Goal: Task Accomplishment & Management: Manage account settings

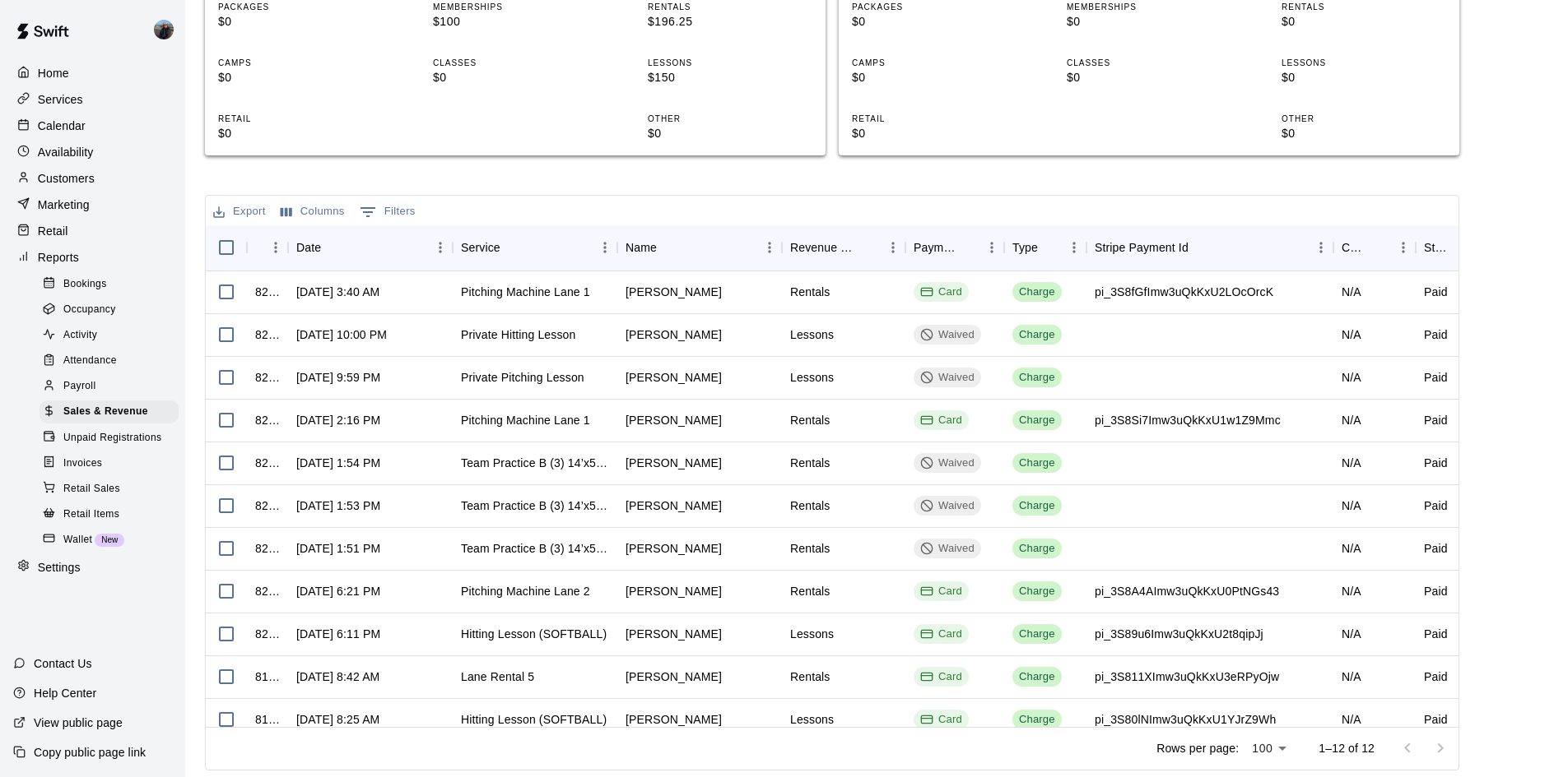
scroll to position [70, 0]
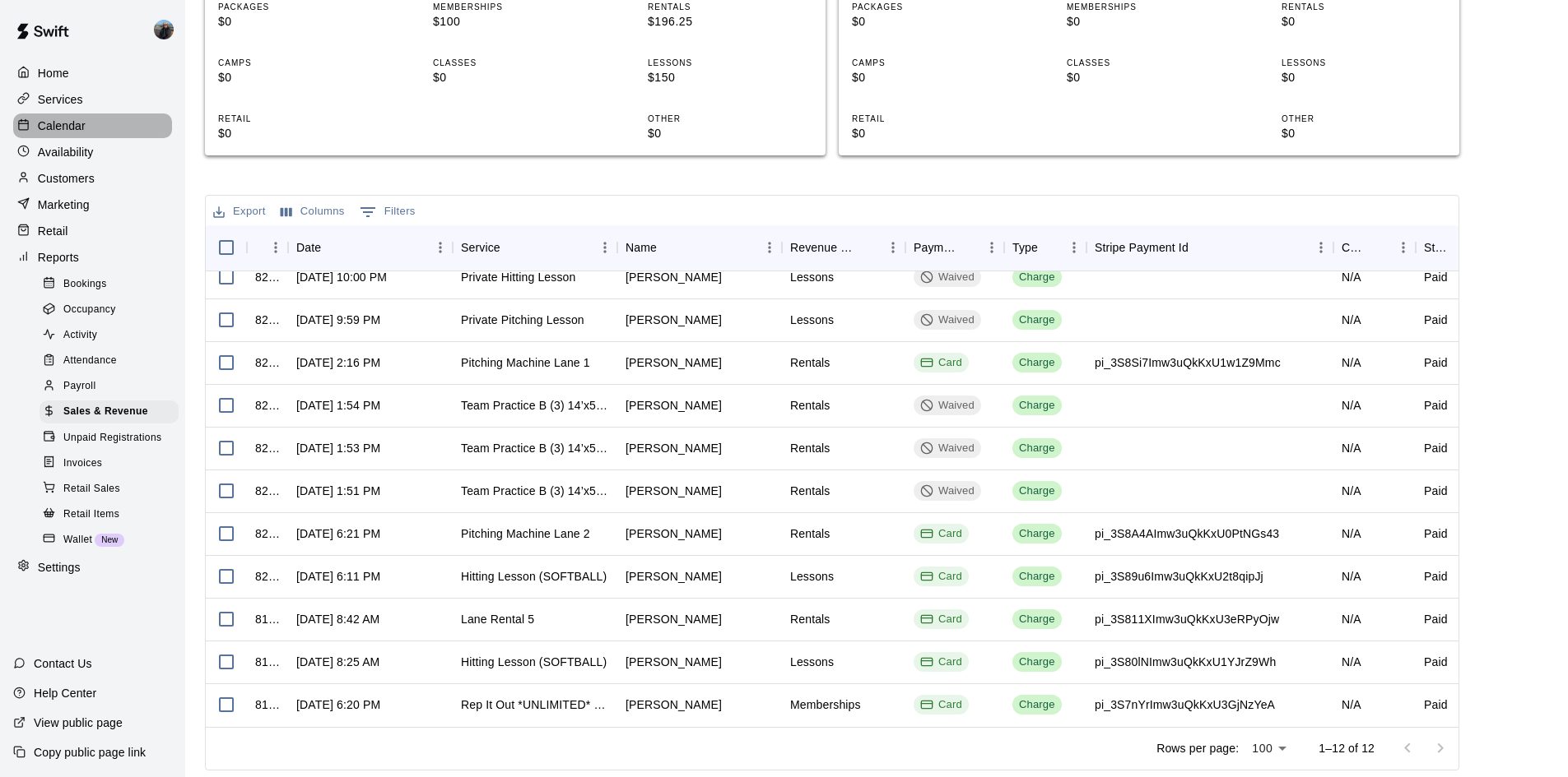
click at [63, 134] on p "Calendar" at bounding box center [61, 126] width 48 height 16
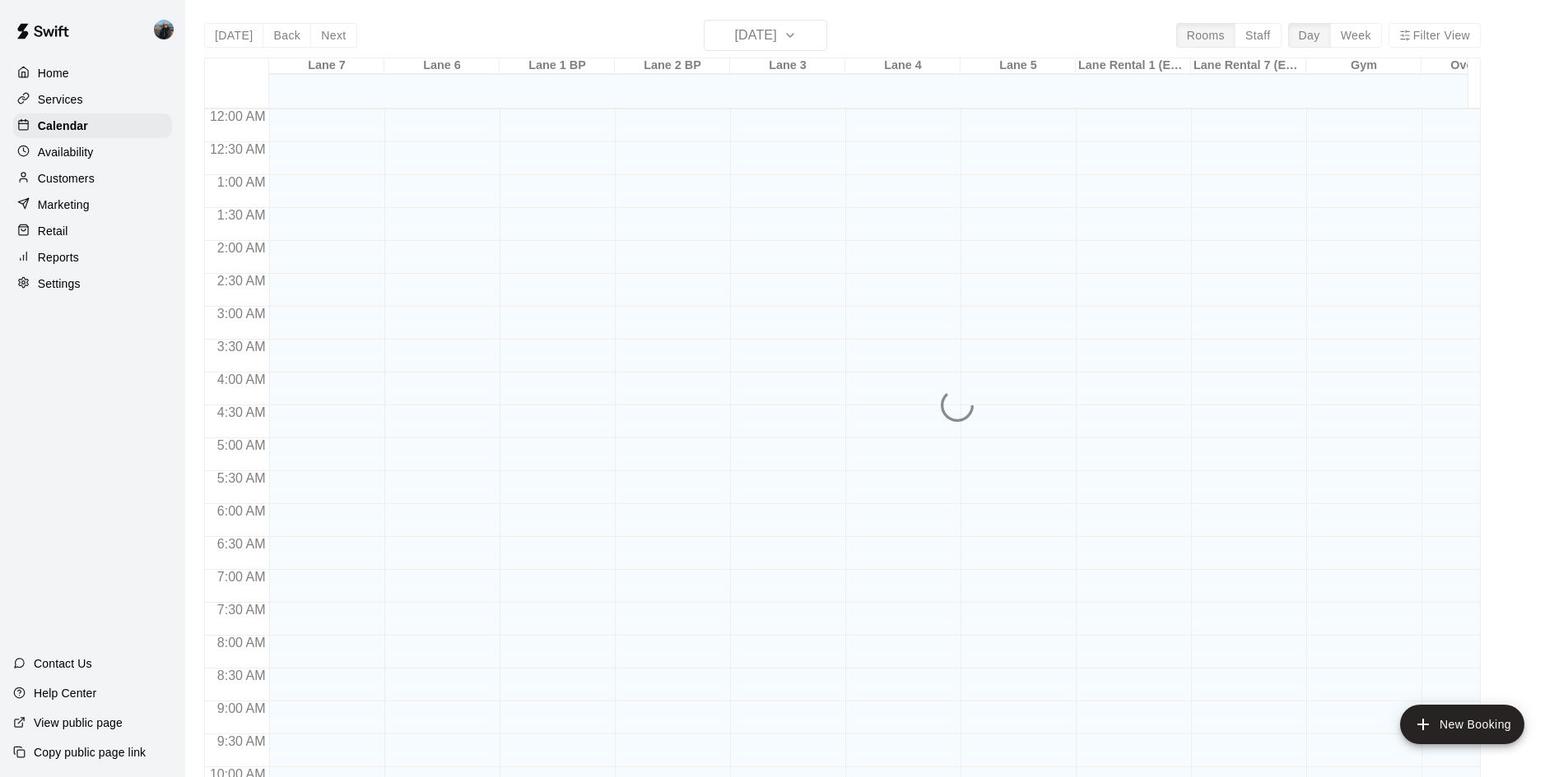
scroll to position [843, 0]
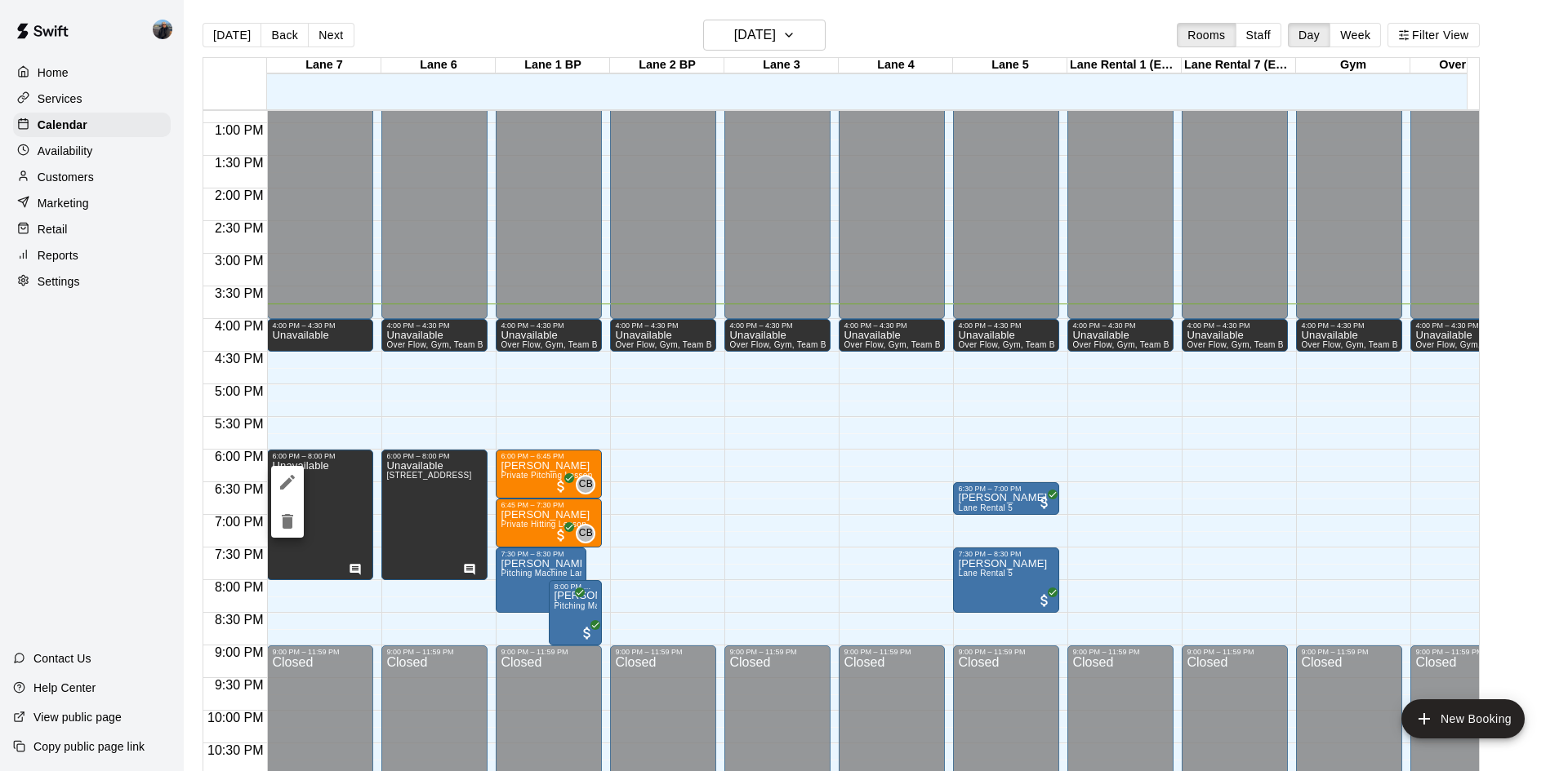
drag, startPoint x: 332, startPoint y: 499, endPoint x: 852, endPoint y: 502, distance: 520.0
click at [852, 502] on div at bounding box center [784, 386] width 1568 height 771
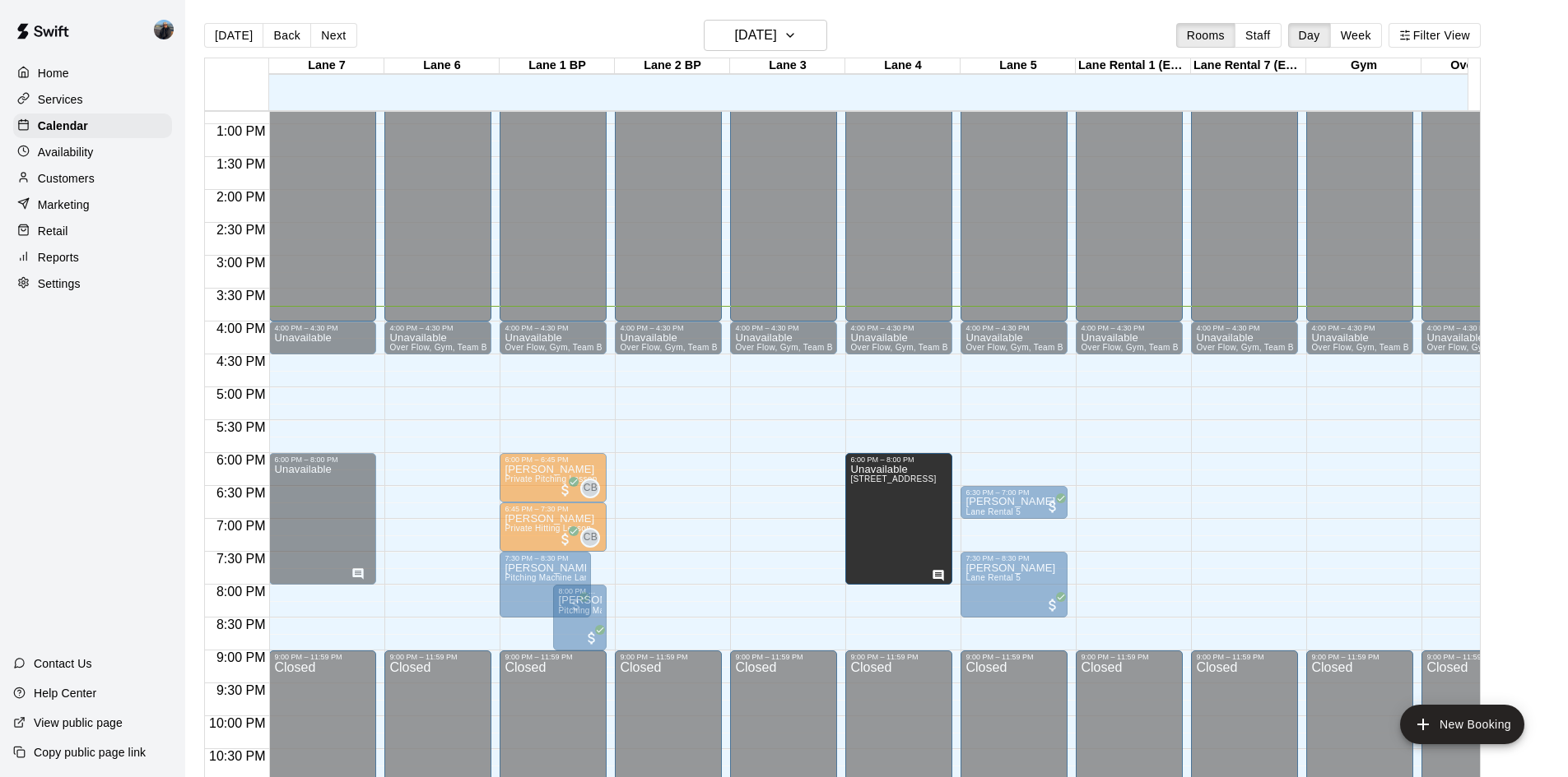
drag, startPoint x: 416, startPoint y: 505, endPoint x: 872, endPoint y: 515, distance: 456.1
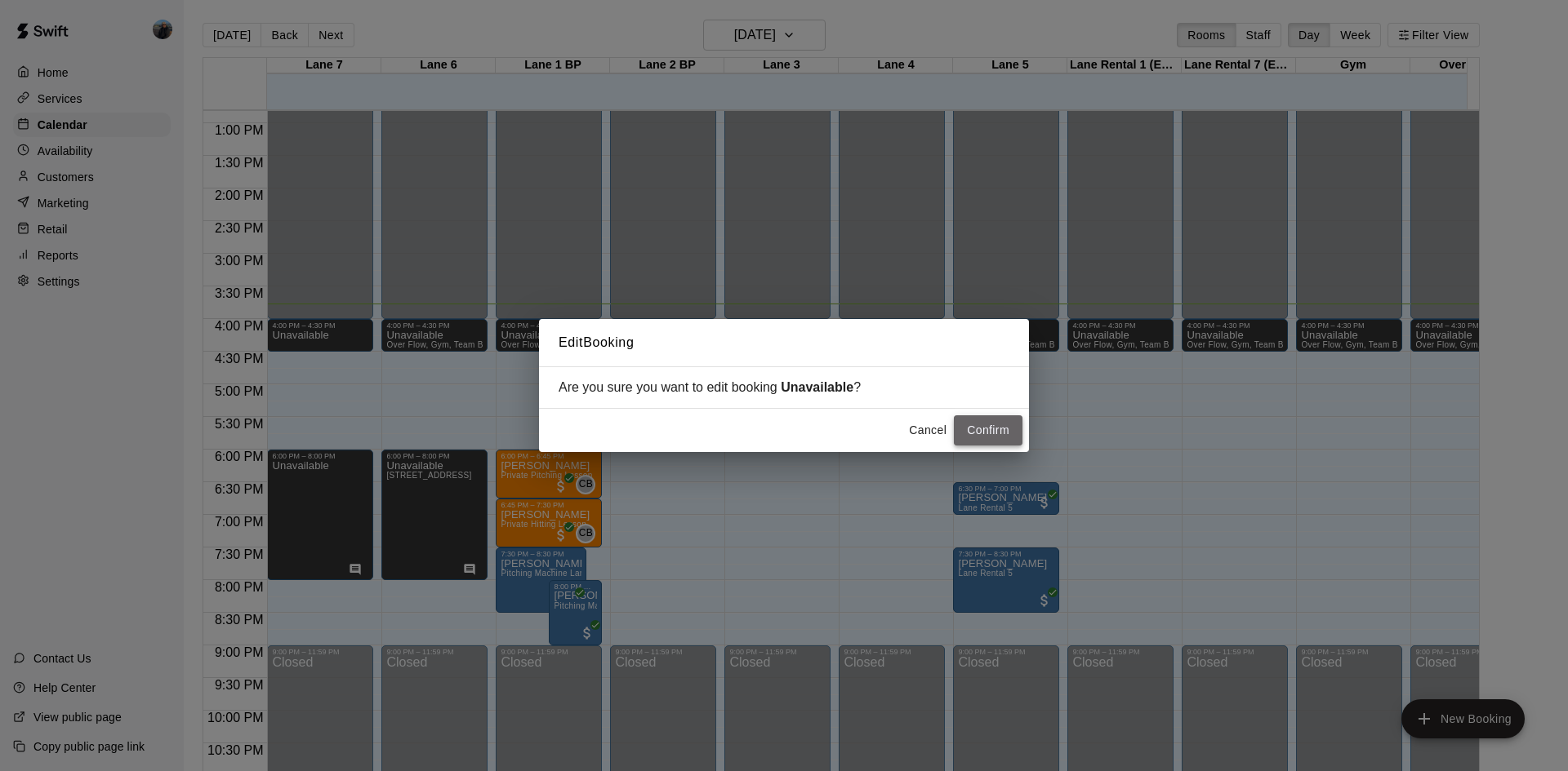
click at [993, 444] on button "Confirm" at bounding box center [988, 431] width 69 height 30
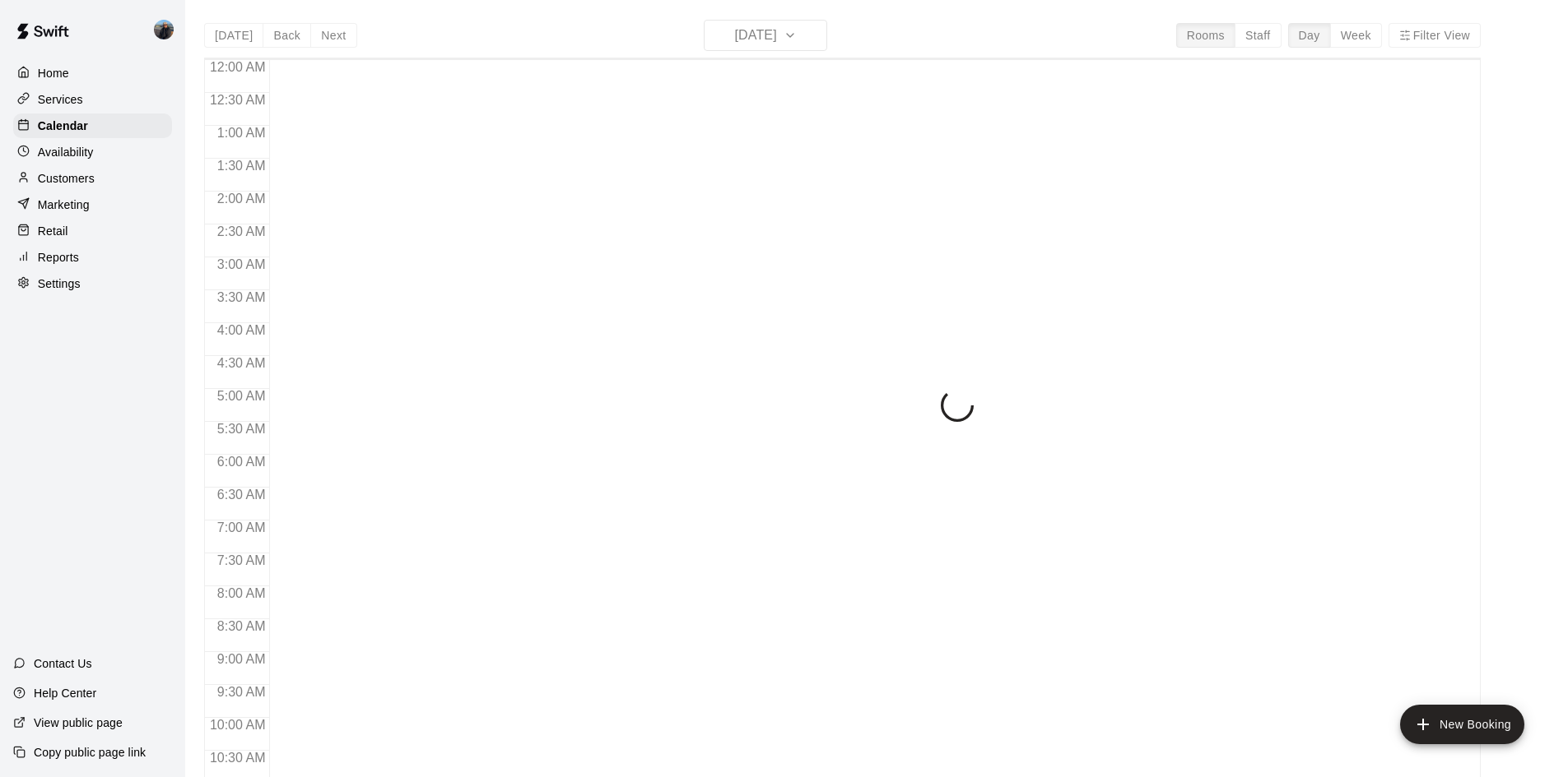
scroll to position [843, 0]
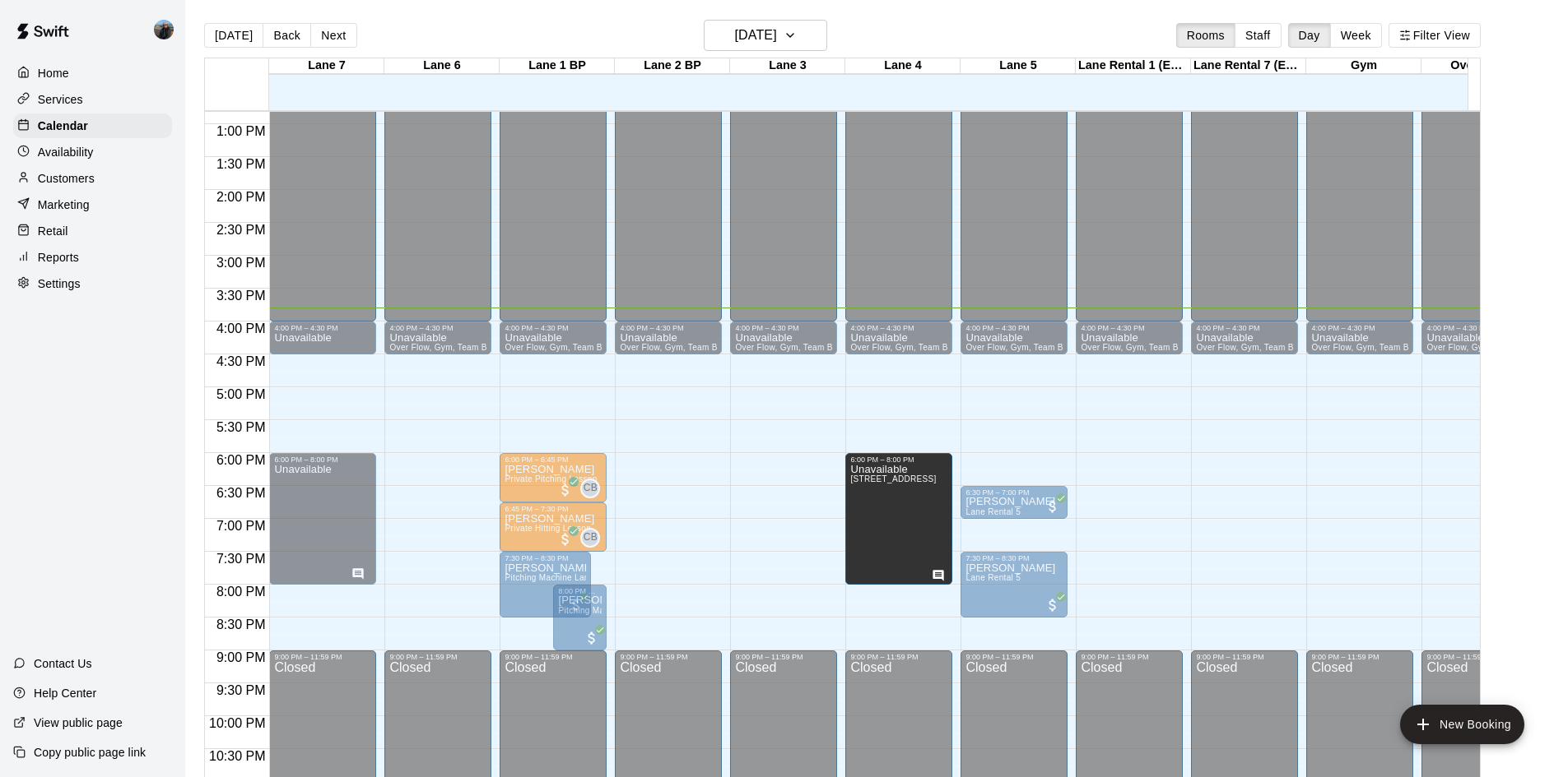
drag, startPoint x: 436, startPoint y: 498, endPoint x: 845, endPoint y: 500, distance: 409.0
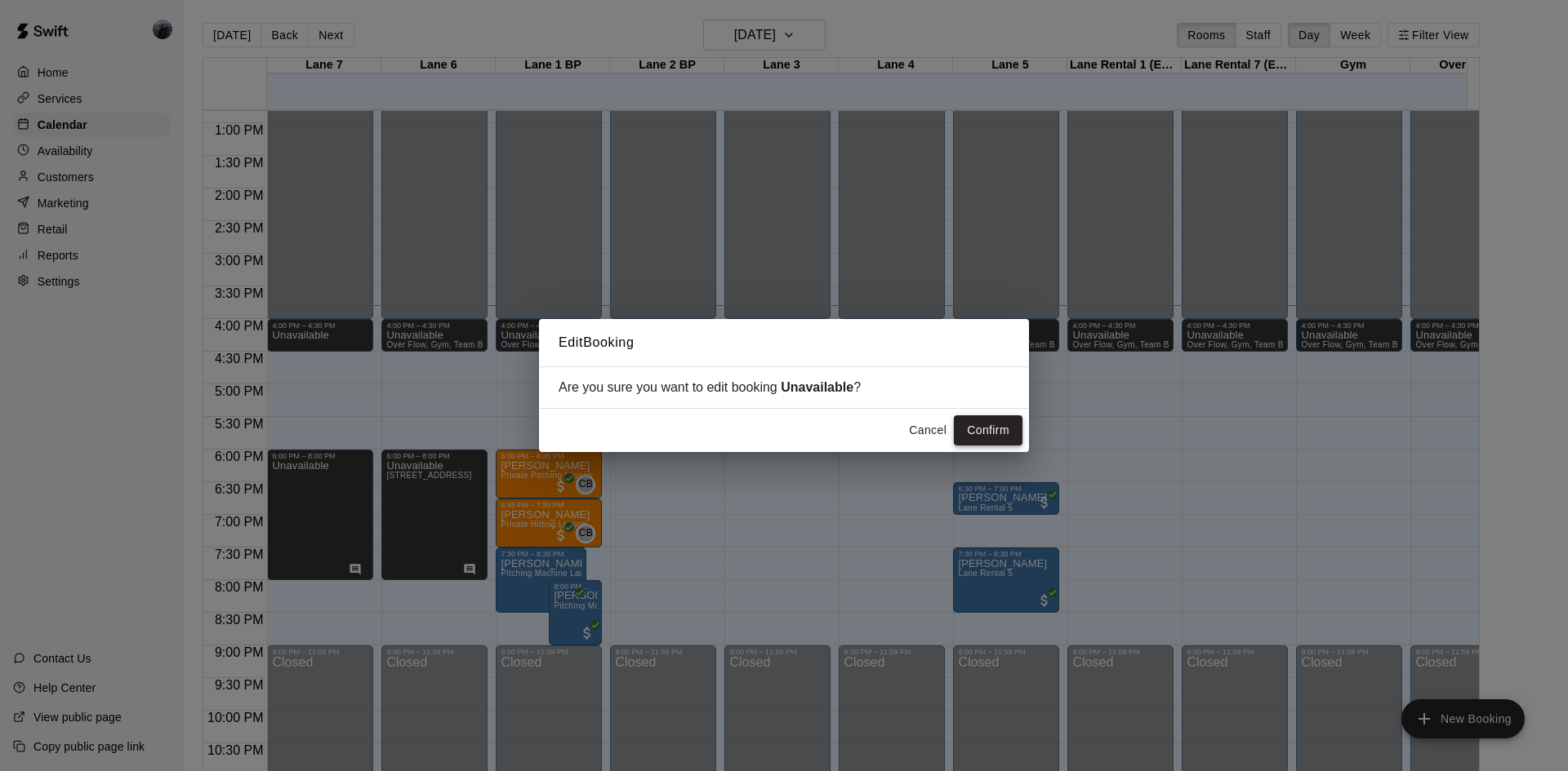
click at [986, 435] on button "Confirm" at bounding box center [988, 431] width 69 height 30
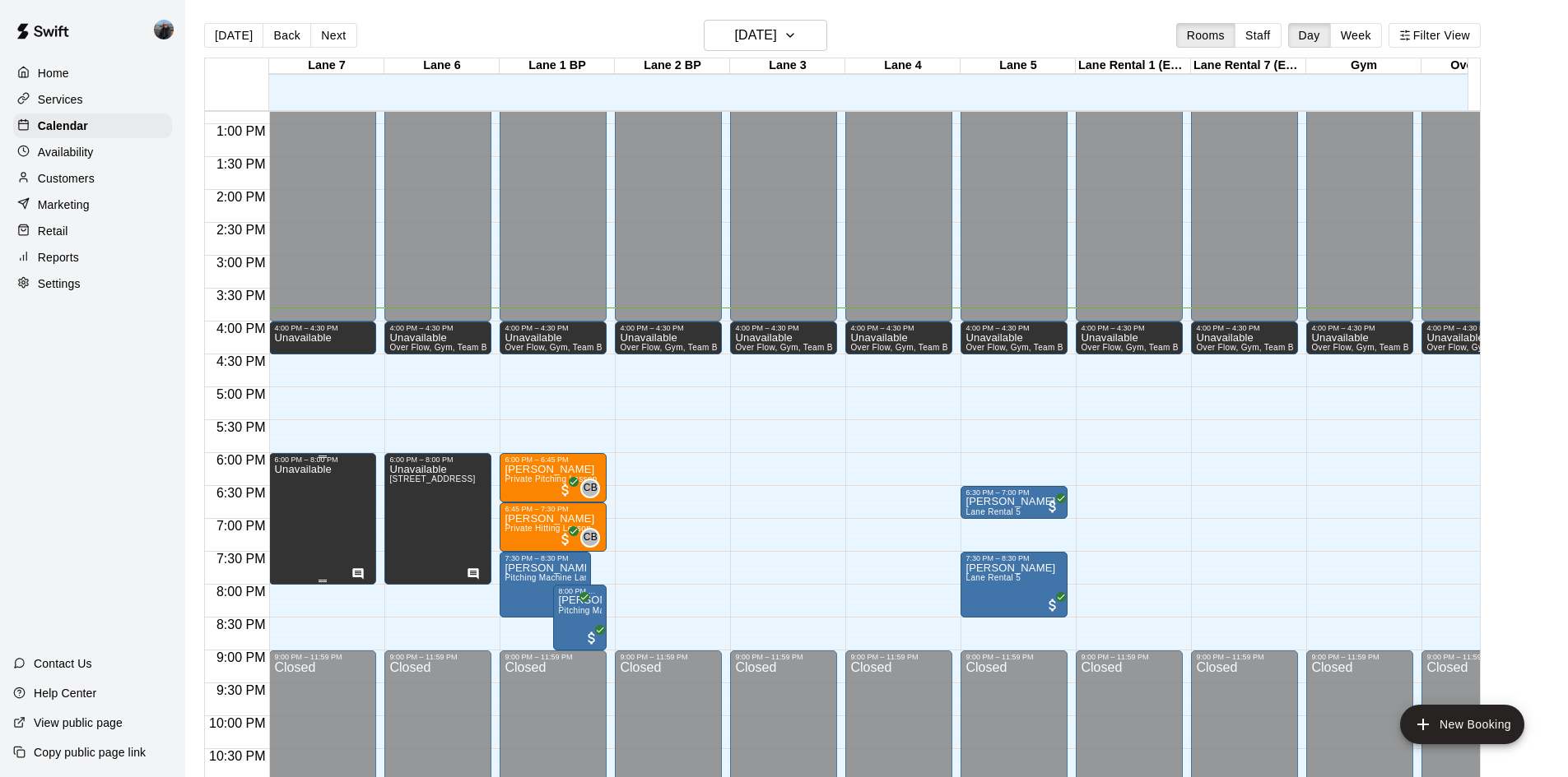
drag, startPoint x: 319, startPoint y: 485, endPoint x: 330, endPoint y: 539, distance: 55.1
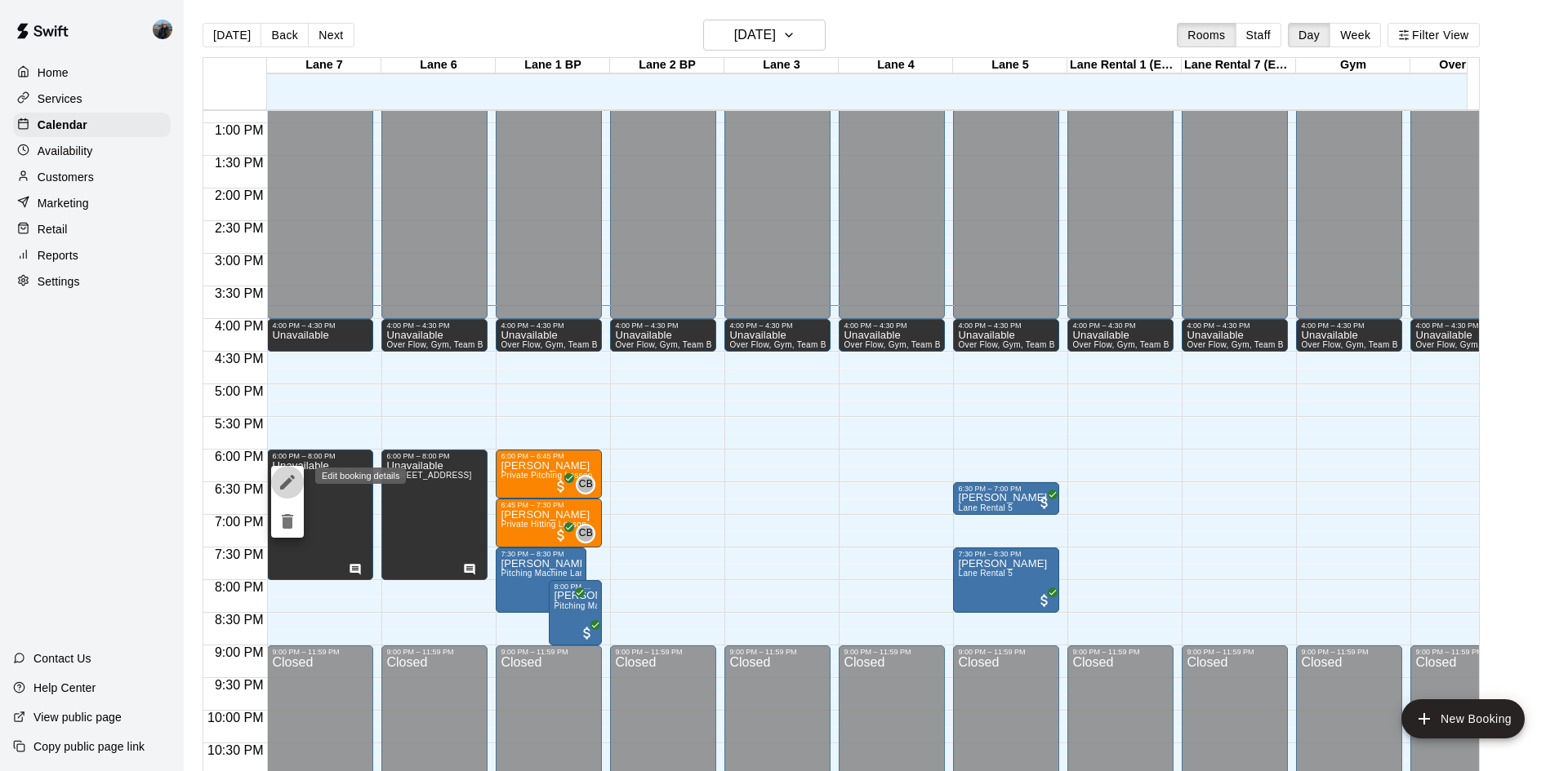
click at [290, 484] on icon "edit" at bounding box center [287, 482] width 20 height 20
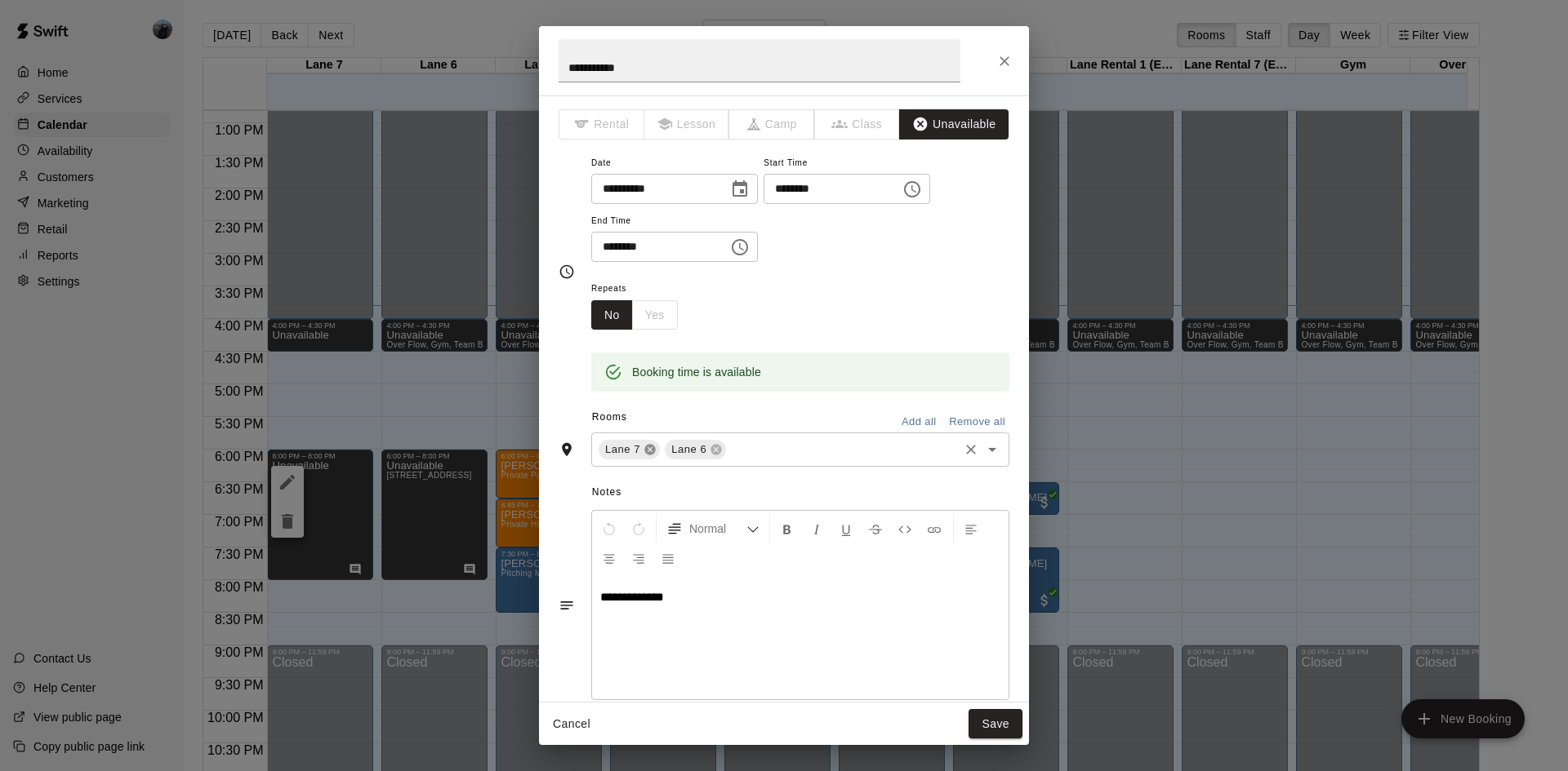
click at [650, 451] on icon at bounding box center [650, 450] width 13 height 13
click at [652, 449] on icon at bounding box center [650, 450] width 11 height 11
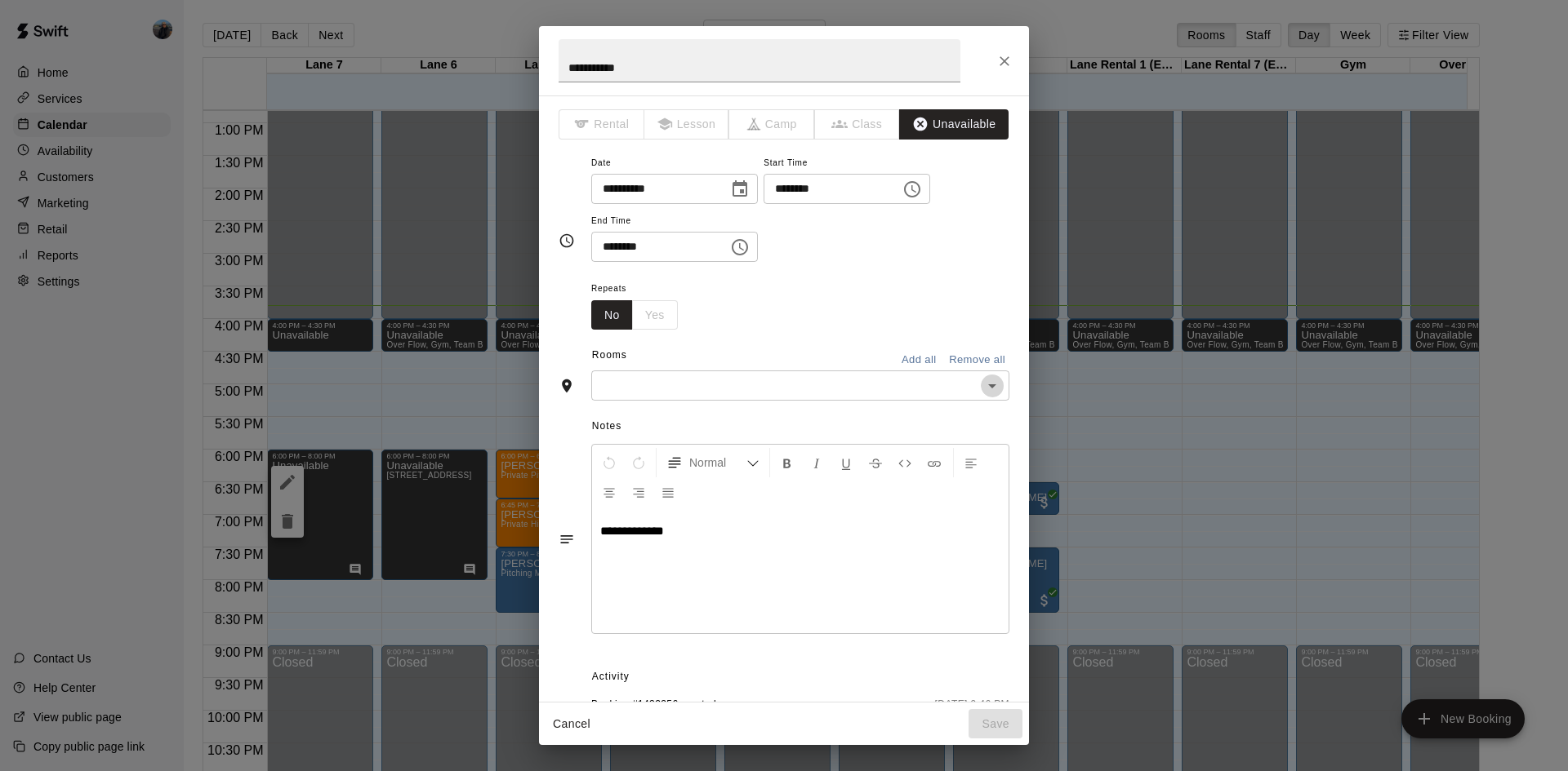
click at [983, 392] on icon "Open" at bounding box center [993, 386] width 20 height 20
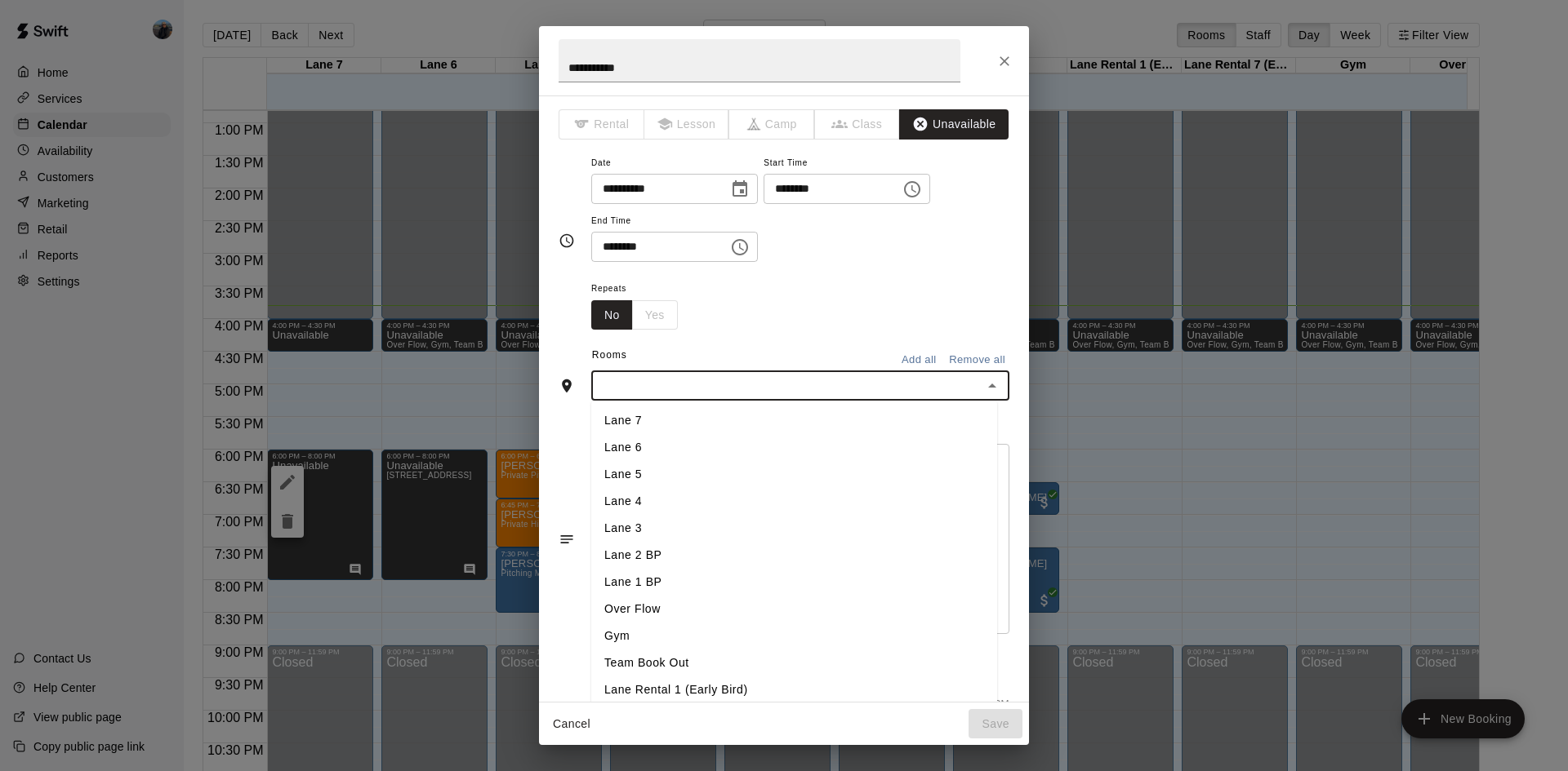
click at [643, 443] on li "Lane 6" at bounding box center [795, 448] width 406 height 27
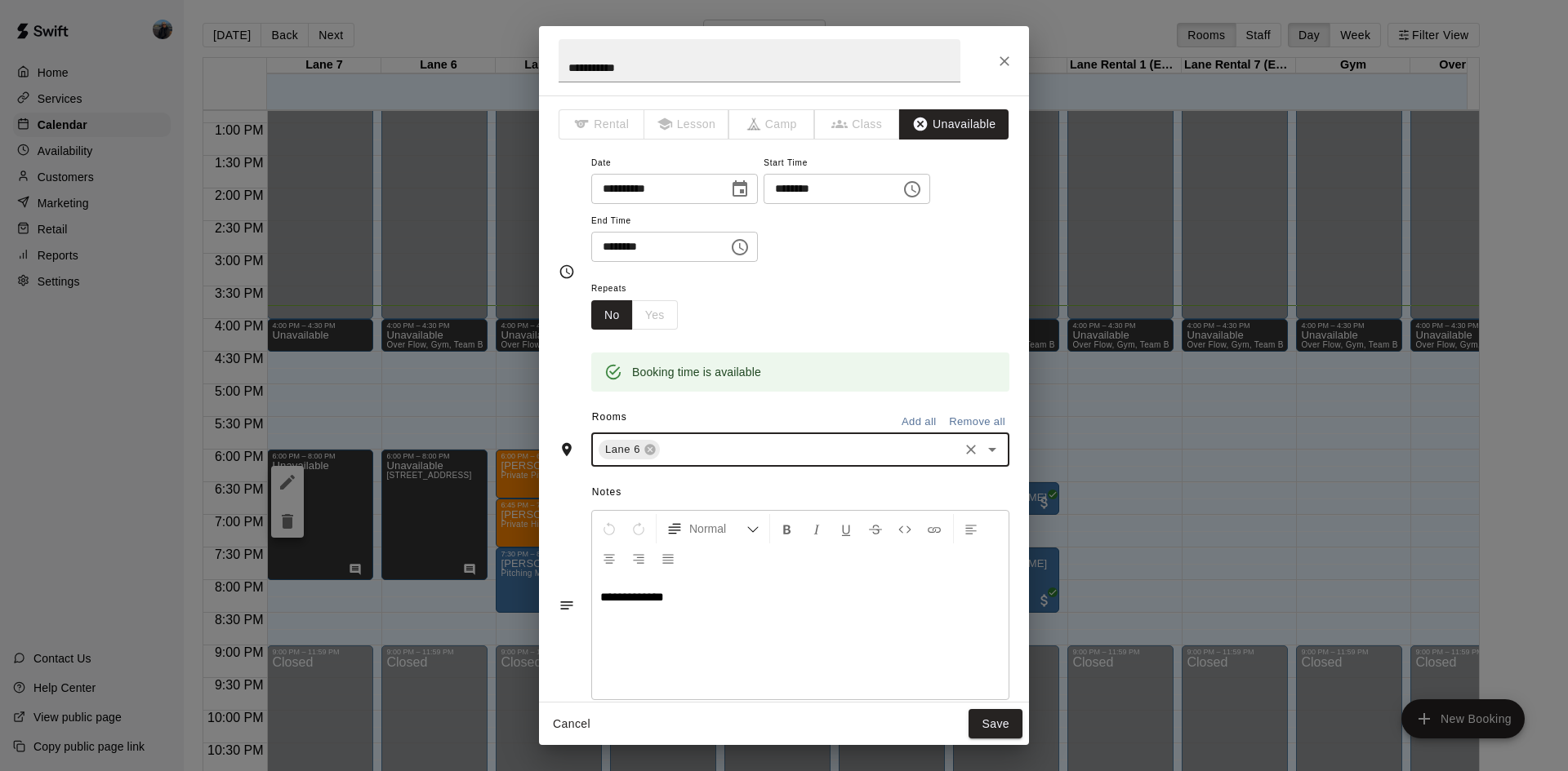
click at [986, 453] on icon "Open" at bounding box center [993, 450] width 20 height 20
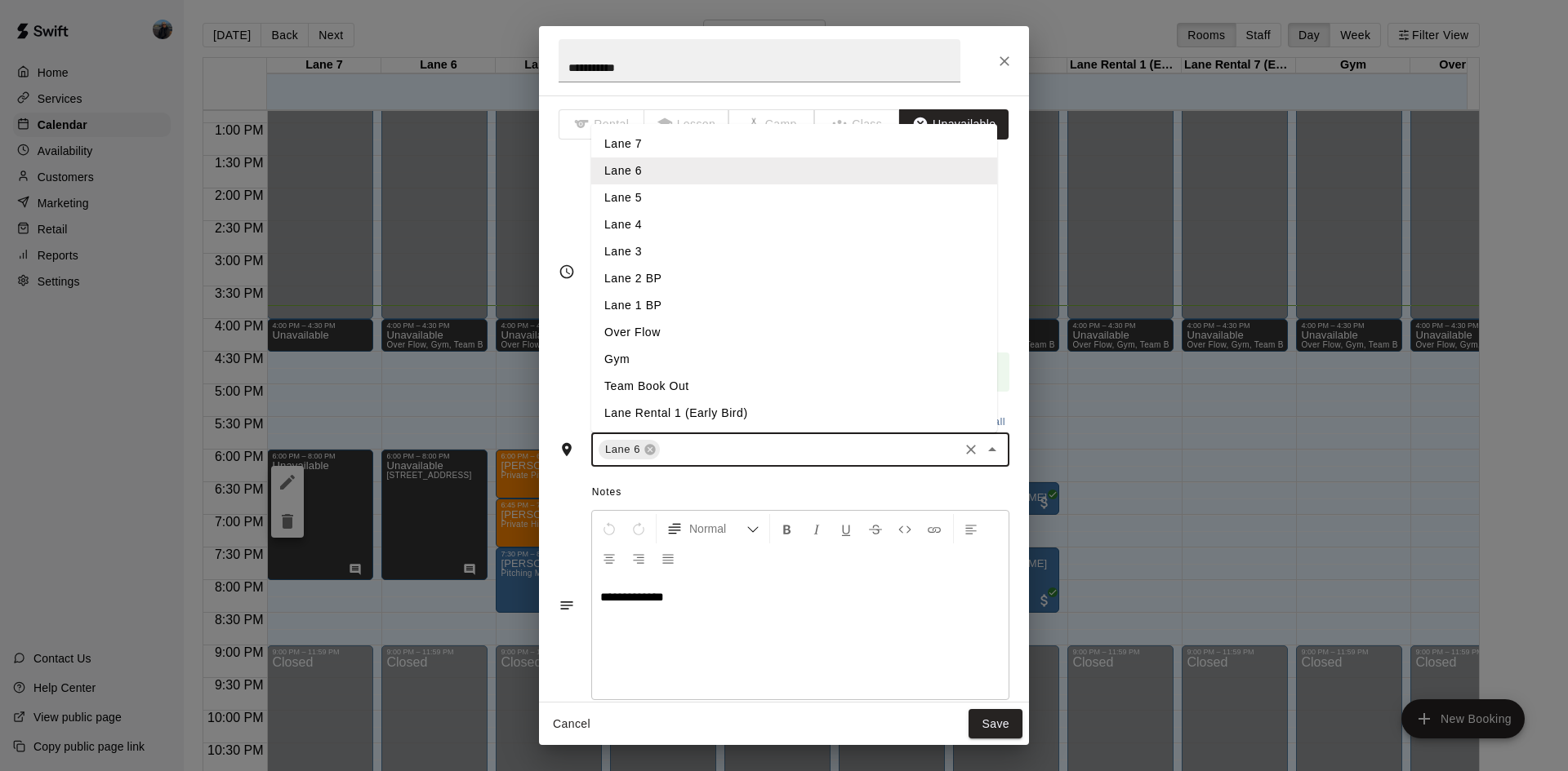
click at [662, 189] on li "Lane 5" at bounding box center [795, 198] width 406 height 27
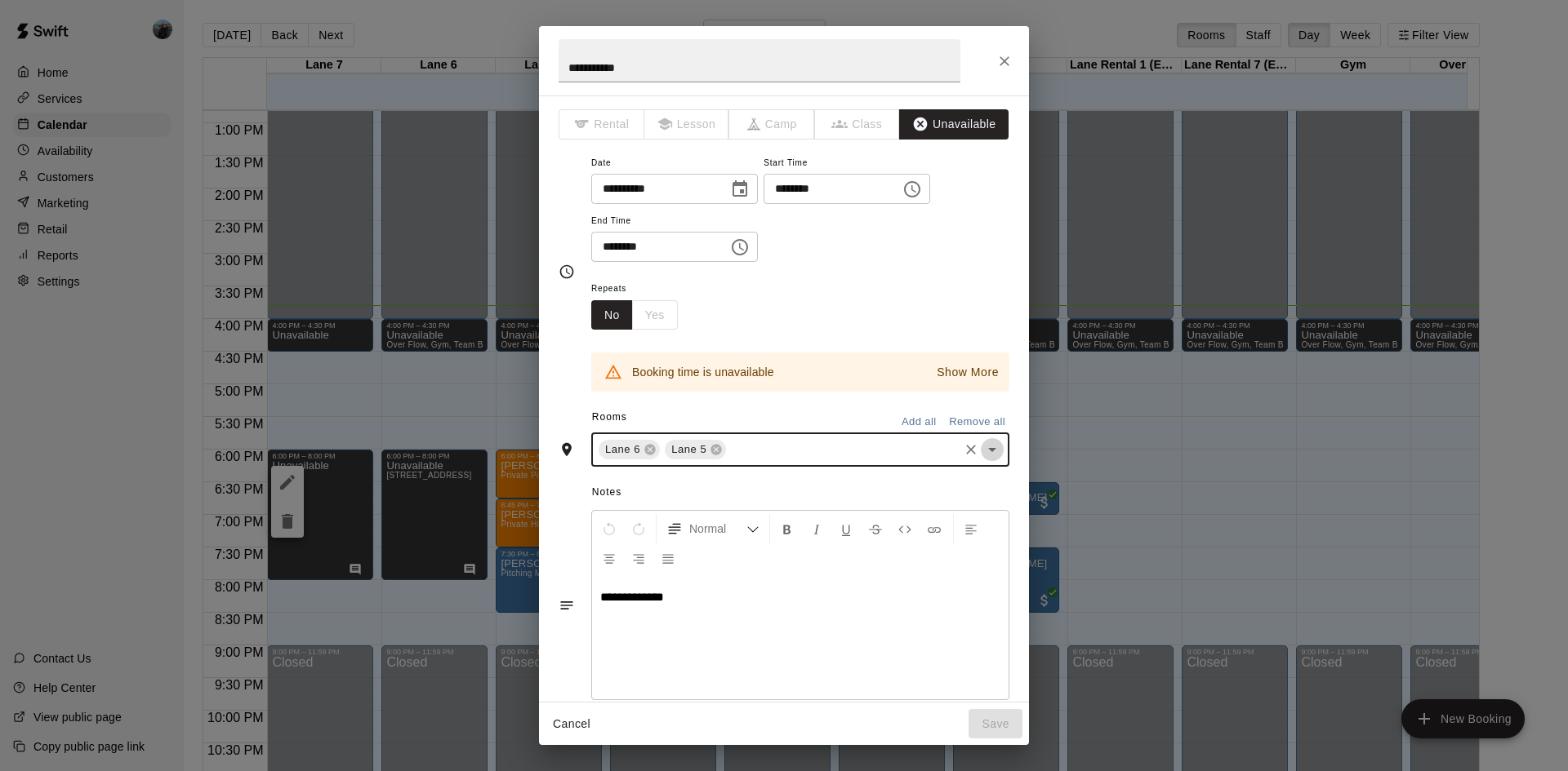
click at [985, 445] on icon "Open" at bounding box center [993, 450] width 20 height 20
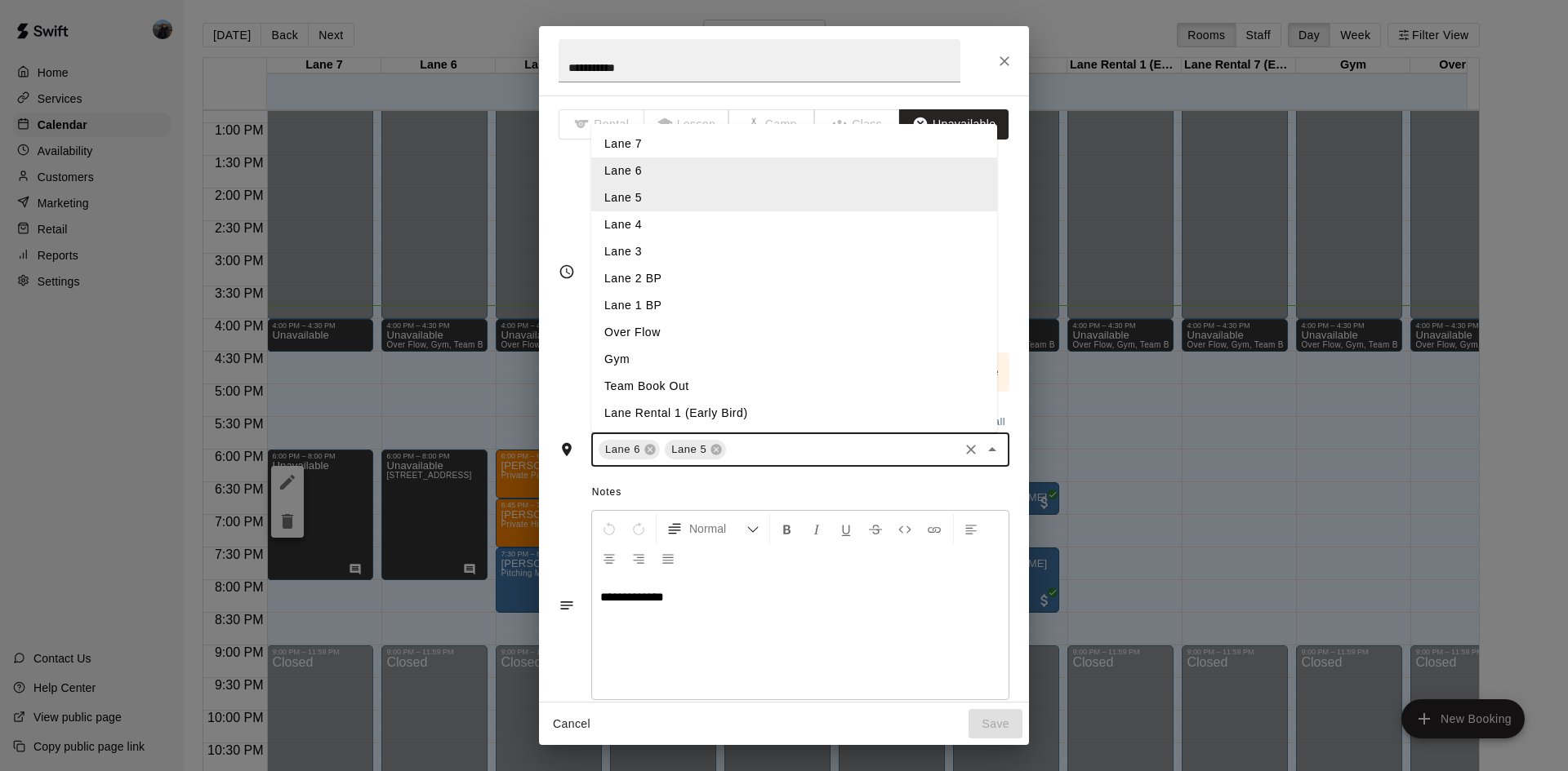
click at [655, 229] on li "Lane 4" at bounding box center [795, 225] width 406 height 27
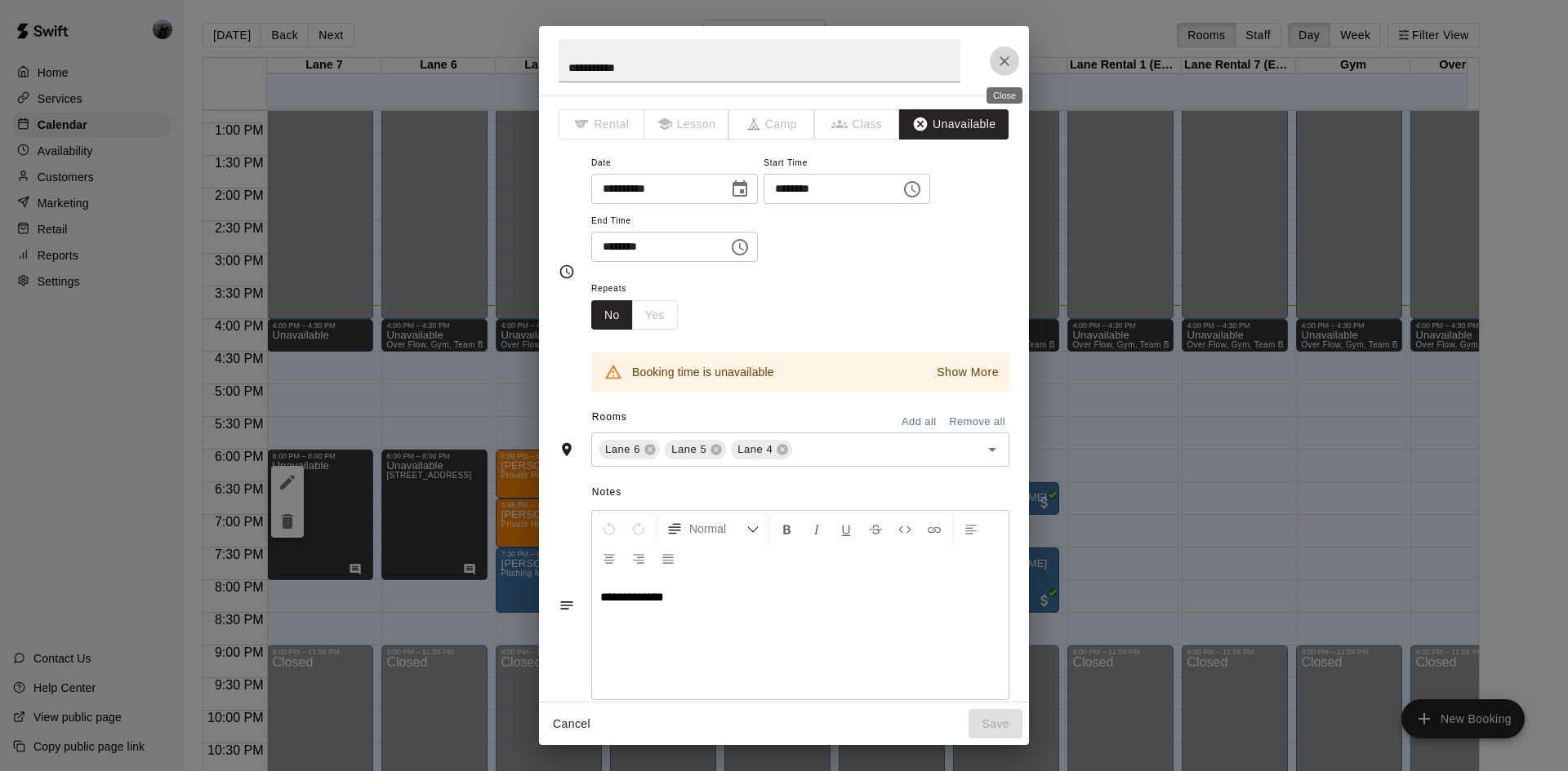
click at [1002, 54] on icon "Close" at bounding box center [1004, 61] width 16 height 16
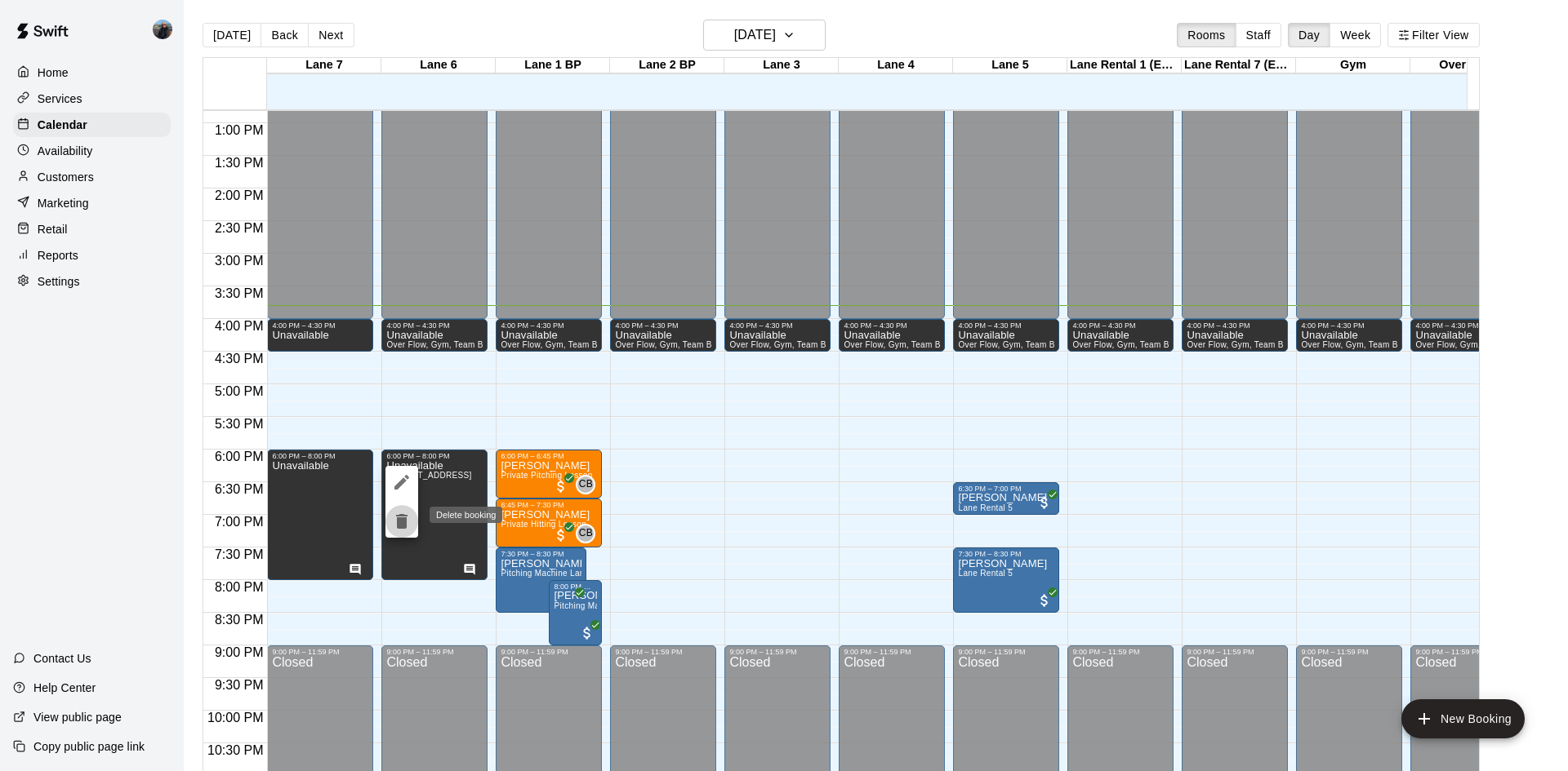
click at [394, 524] on icon "delete" at bounding box center [402, 521] width 20 height 20
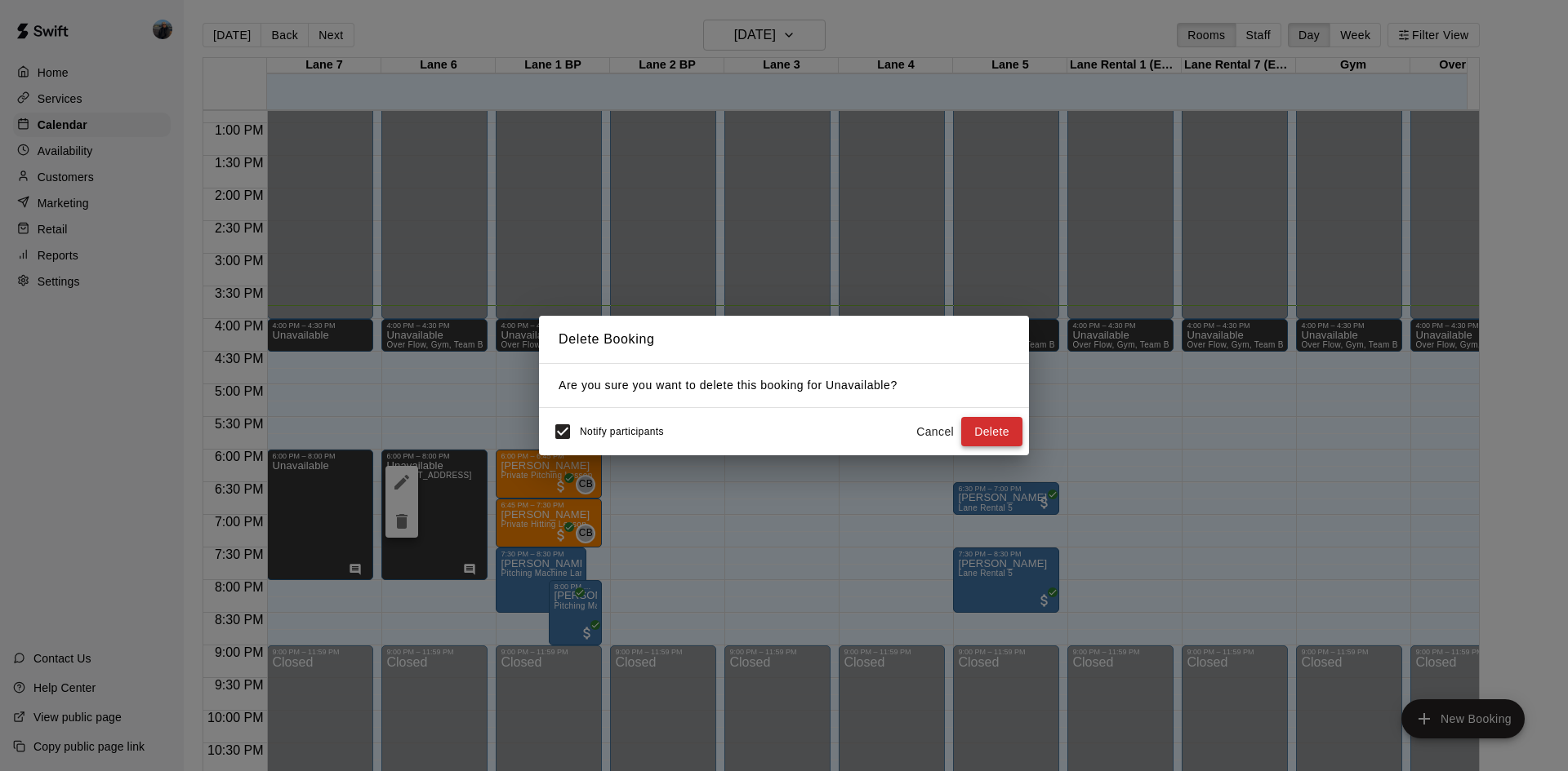
click at [972, 428] on button "Delete" at bounding box center [992, 432] width 61 height 30
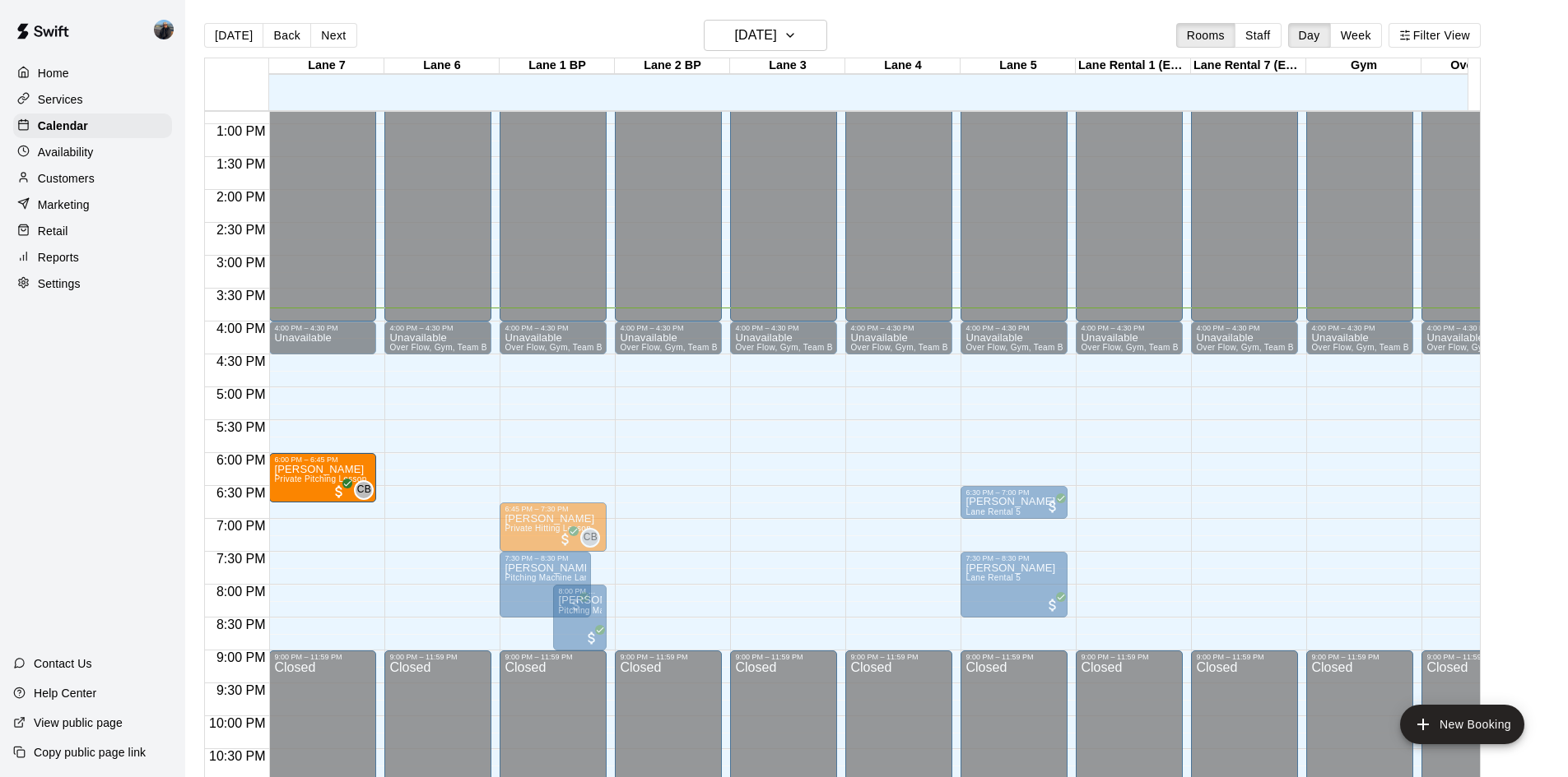
drag, startPoint x: 505, startPoint y: 469, endPoint x: 376, endPoint y: 470, distance: 129.0
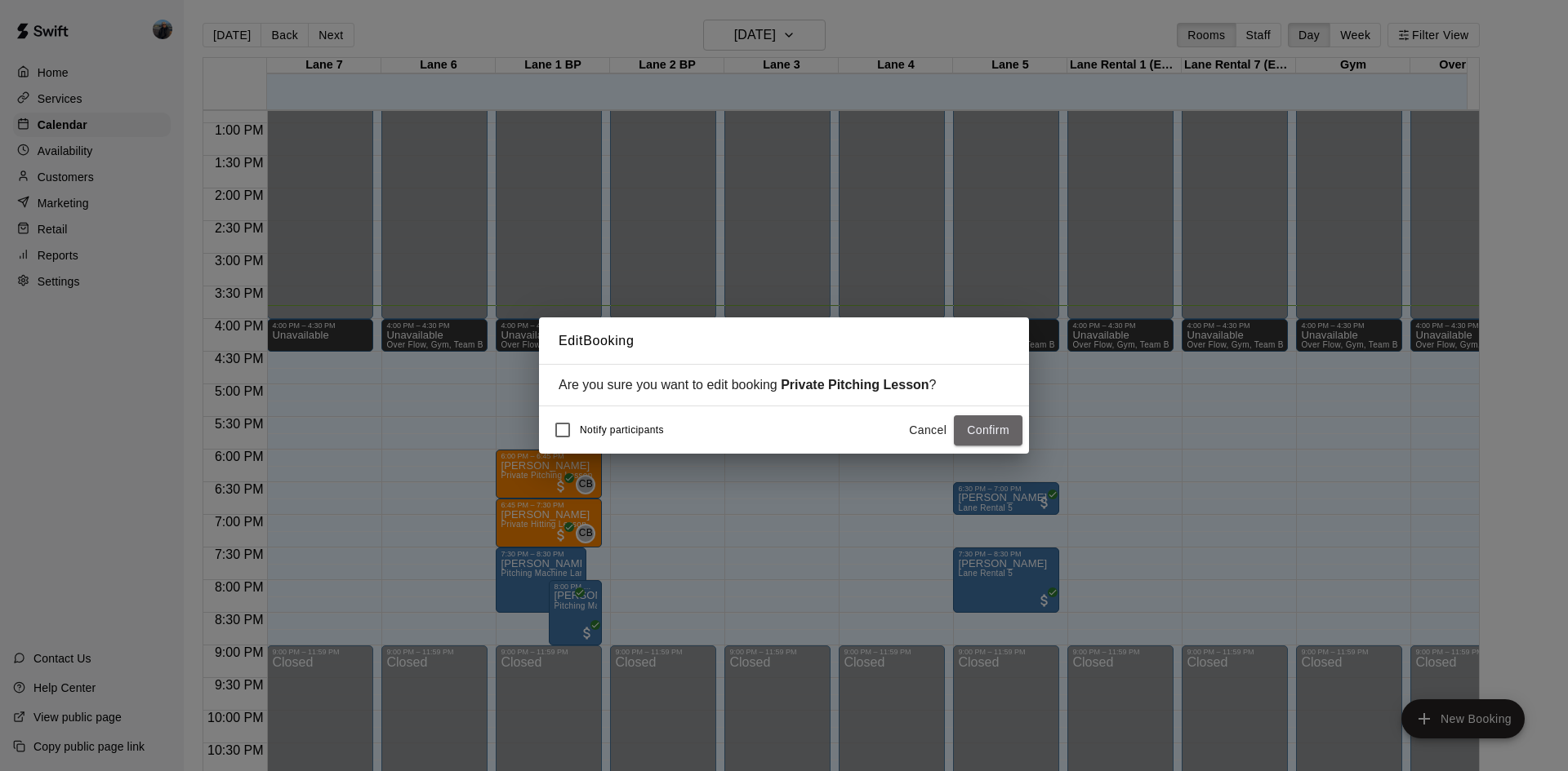
drag, startPoint x: 982, startPoint y: 439, endPoint x: 884, endPoint y: 466, distance: 101.7
click at [976, 439] on button "Confirm" at bounding box center [988, 431] width 69 height 30
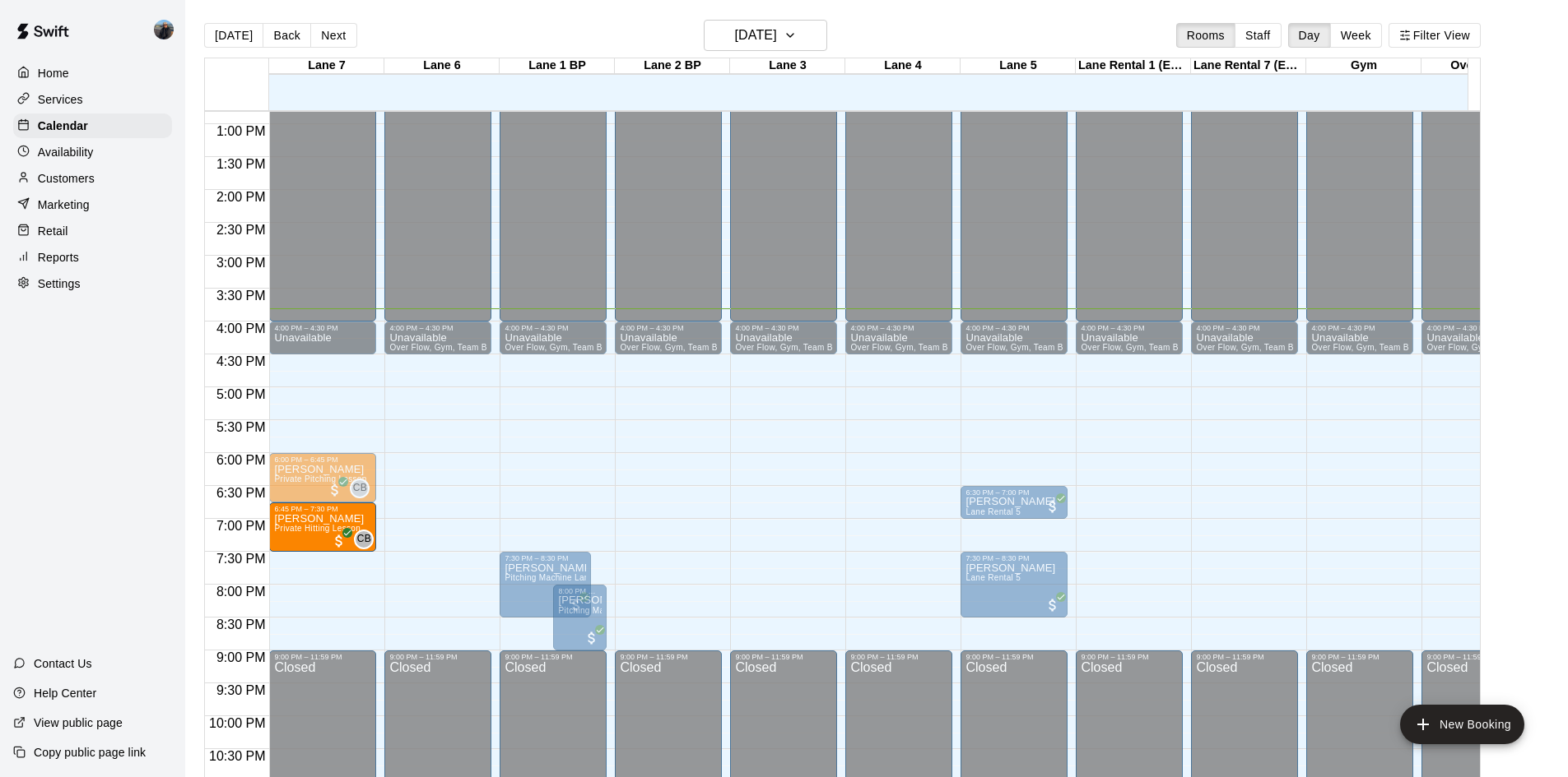
drag, startPoint x: 516, startPoint y: 536, endPoint x: 371, endPoint y: 542, distance: 145.1
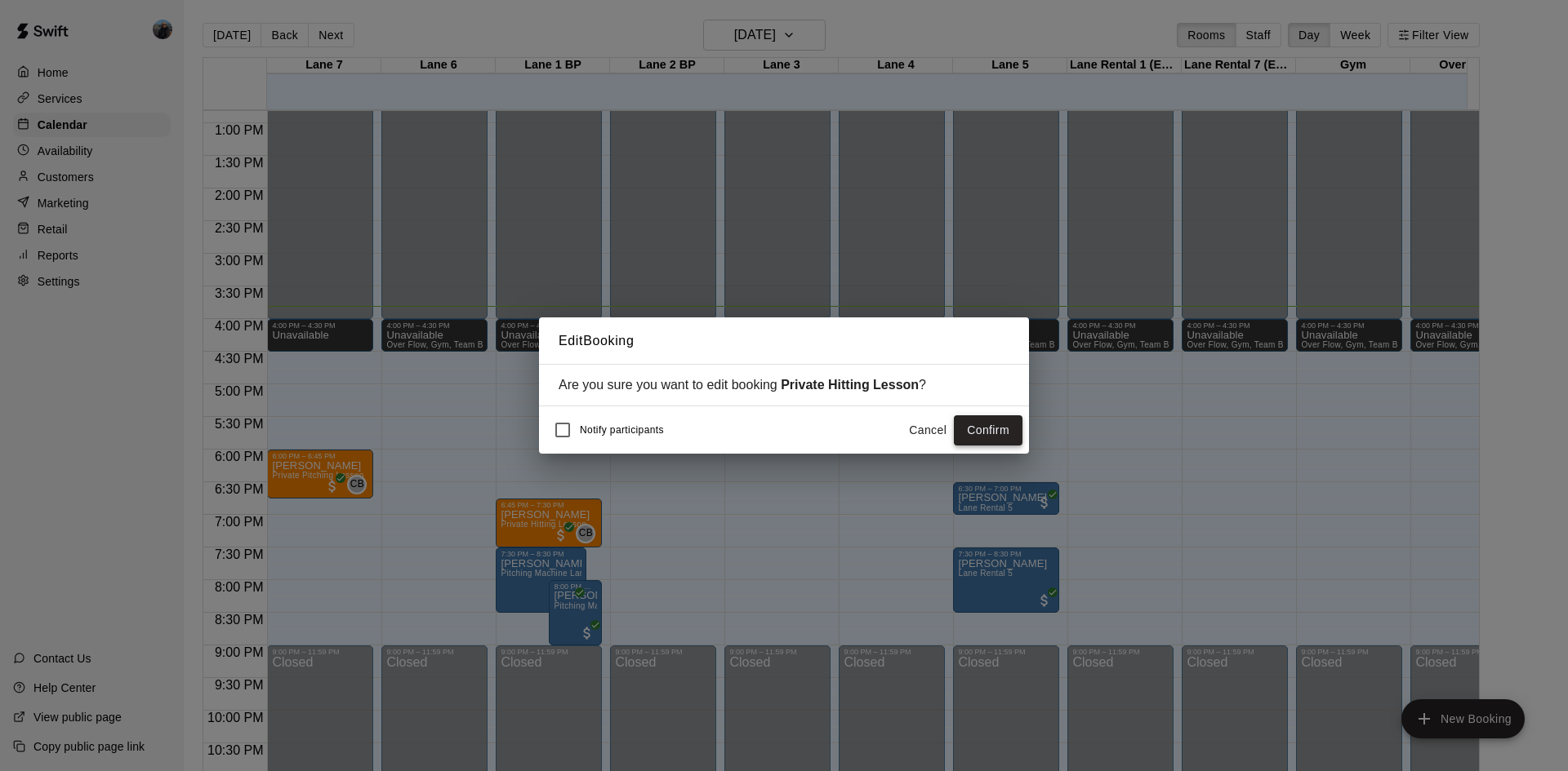
click at [1003, 429] on button "Confirm" at bounding box center [988, 431] width 69 height 30
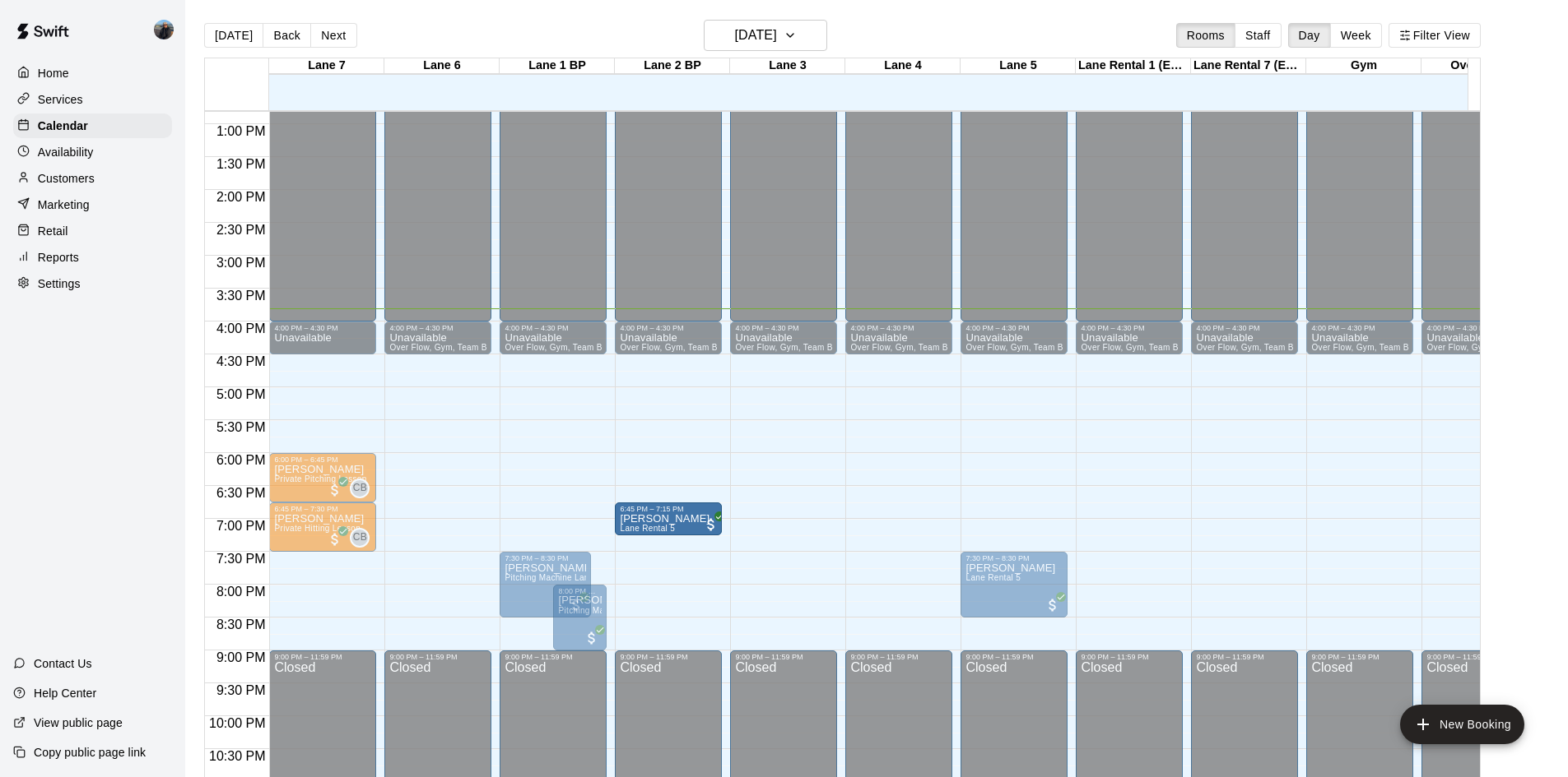
drag, startPoint x: 939, startPoint y: 508, endPoint x: 615, endPoint y: 528, distance: 324.6
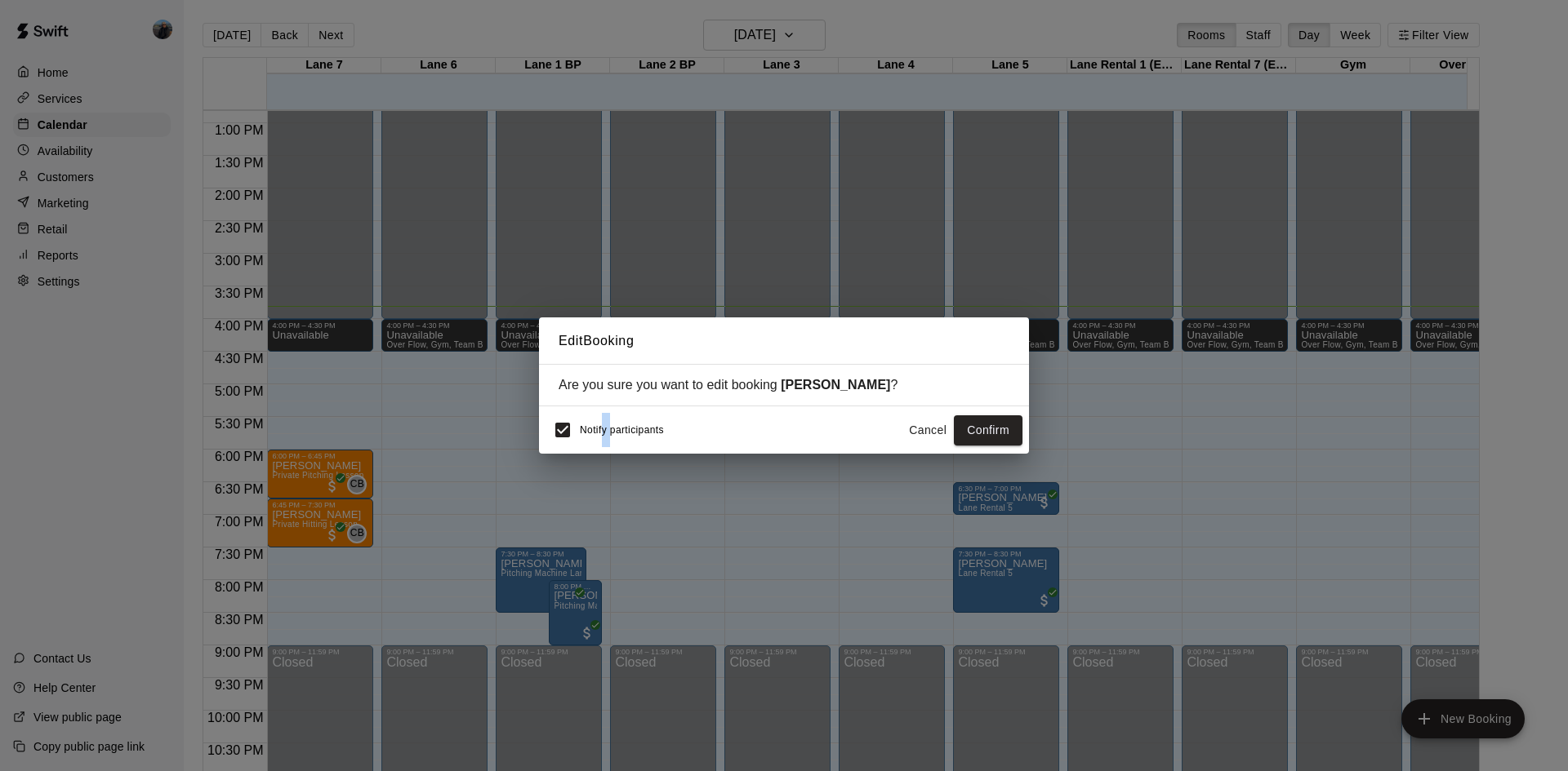
drag, startPoint x: 610, startPoint y: 524, endPoint x: 601, endPoint y: 515, distance: 12.7
click at [601, 515] on div "Edit Booking Are you sure you want to edit booking [PERSON_NAME] ? Notify parti…" at bounding box center [784, 386] width 1568 height 771
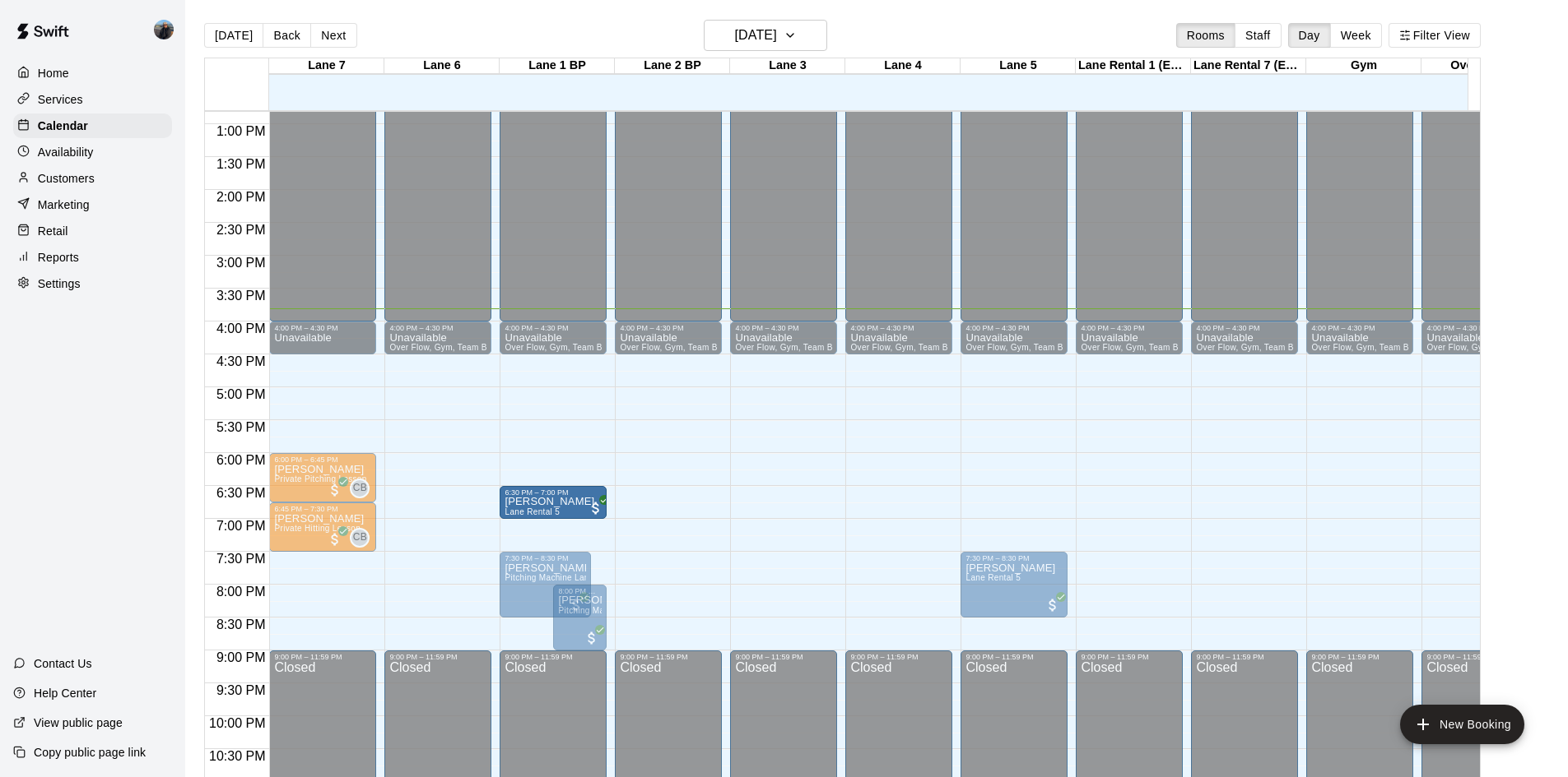
drag, startPoint x: 883, startPoint y: 530, endPoint x: 525, endPoint y: 512, distance: 358.5
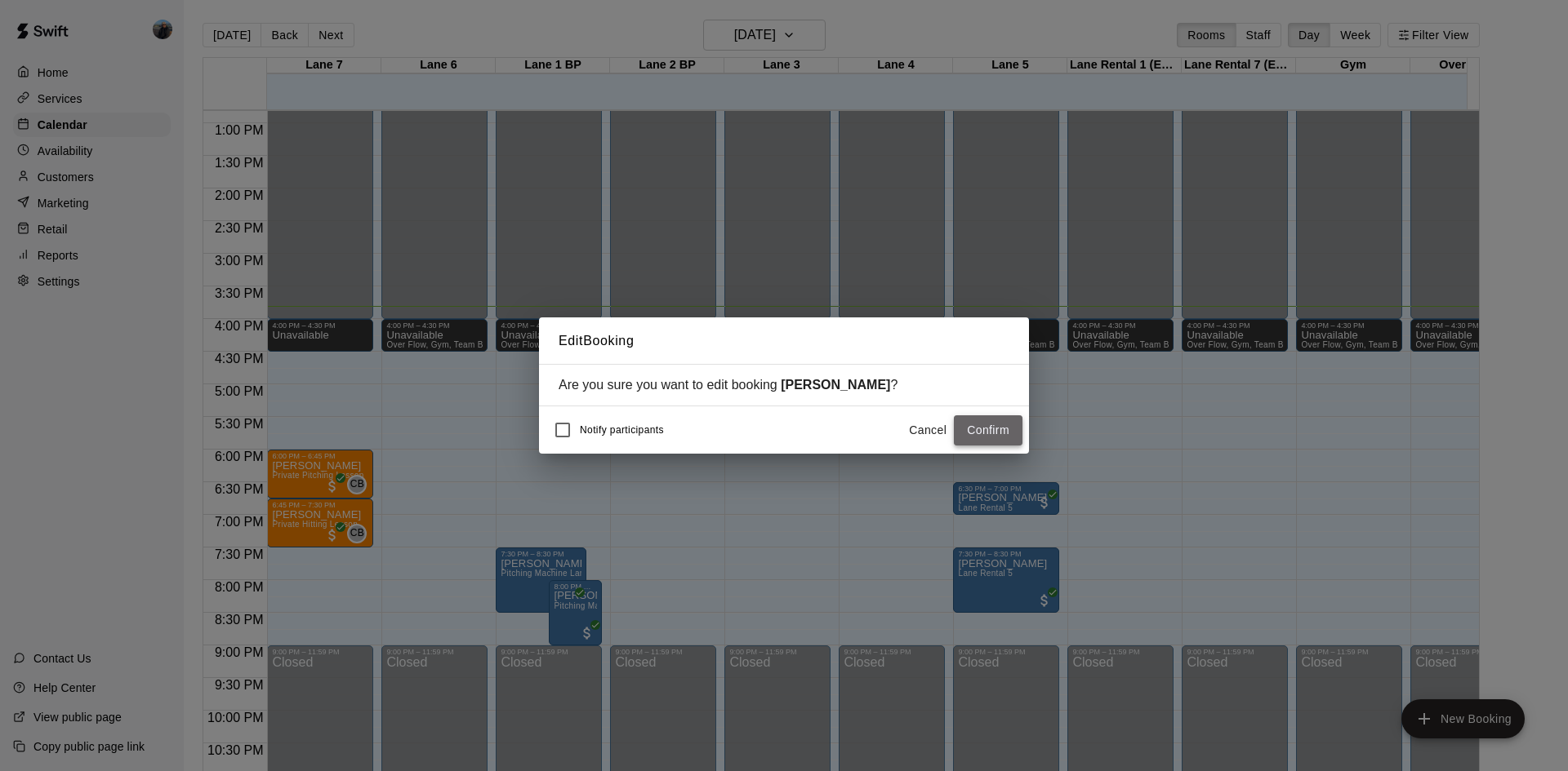
click at [1008, 429] on button "Confirm" at bounding box center [988, 431] width 69 height 30
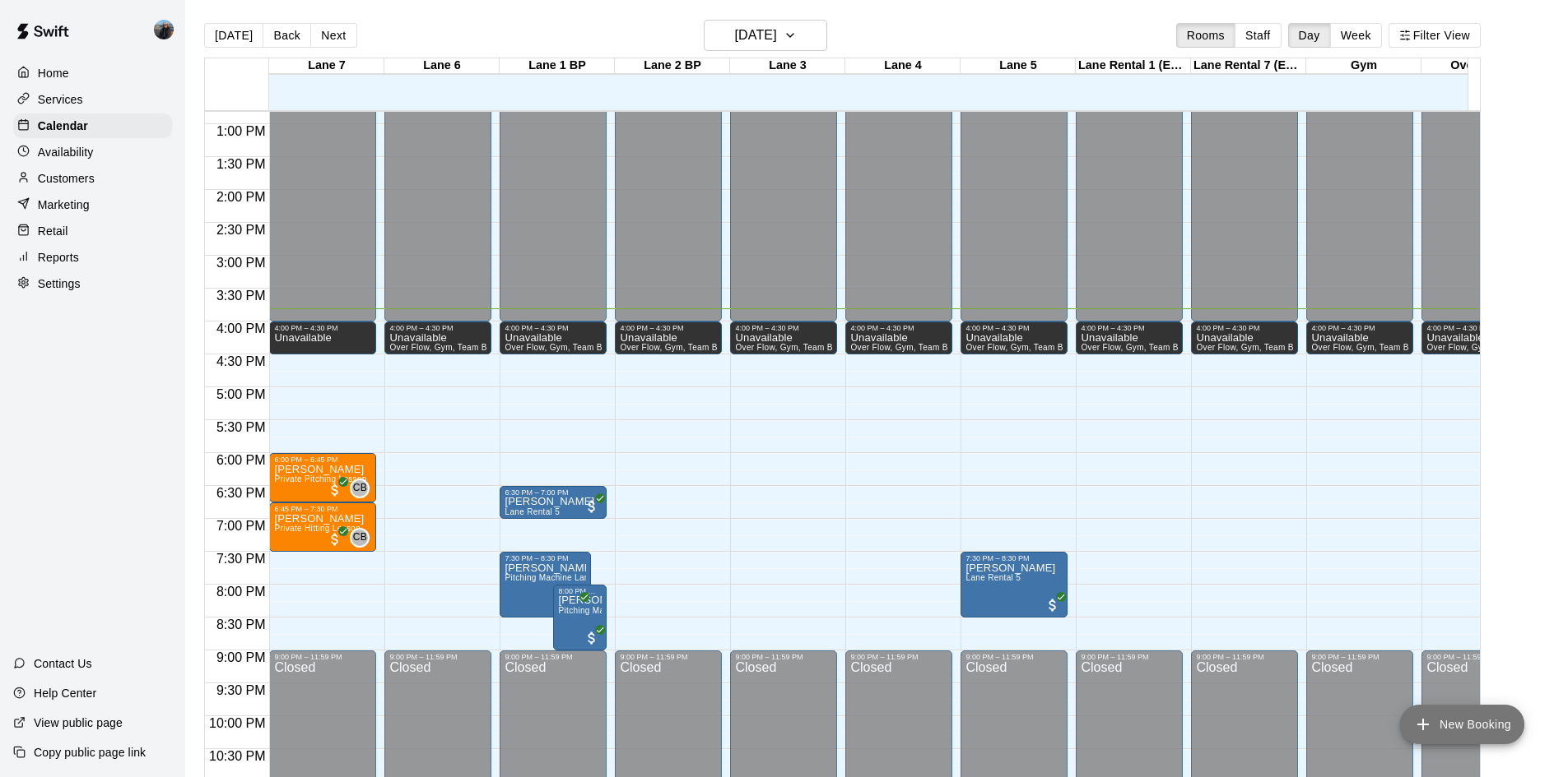
click at [1439, 721] on button "New Booking" at bounding box center [1462, 725] width 124 height 40
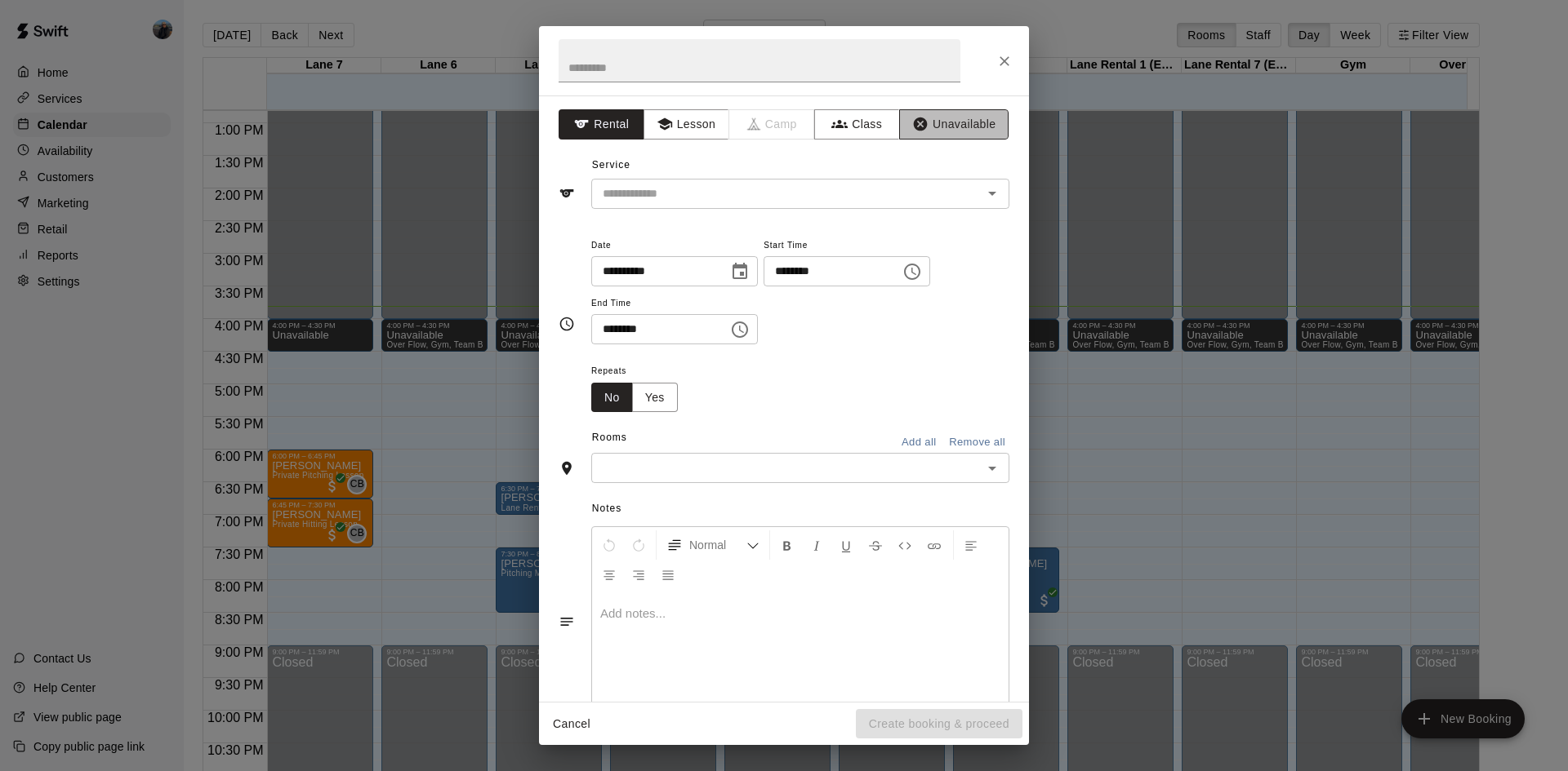
click at [974, 125] on button "Unavailable" at bounding box center [954, 124] width 109 height 30
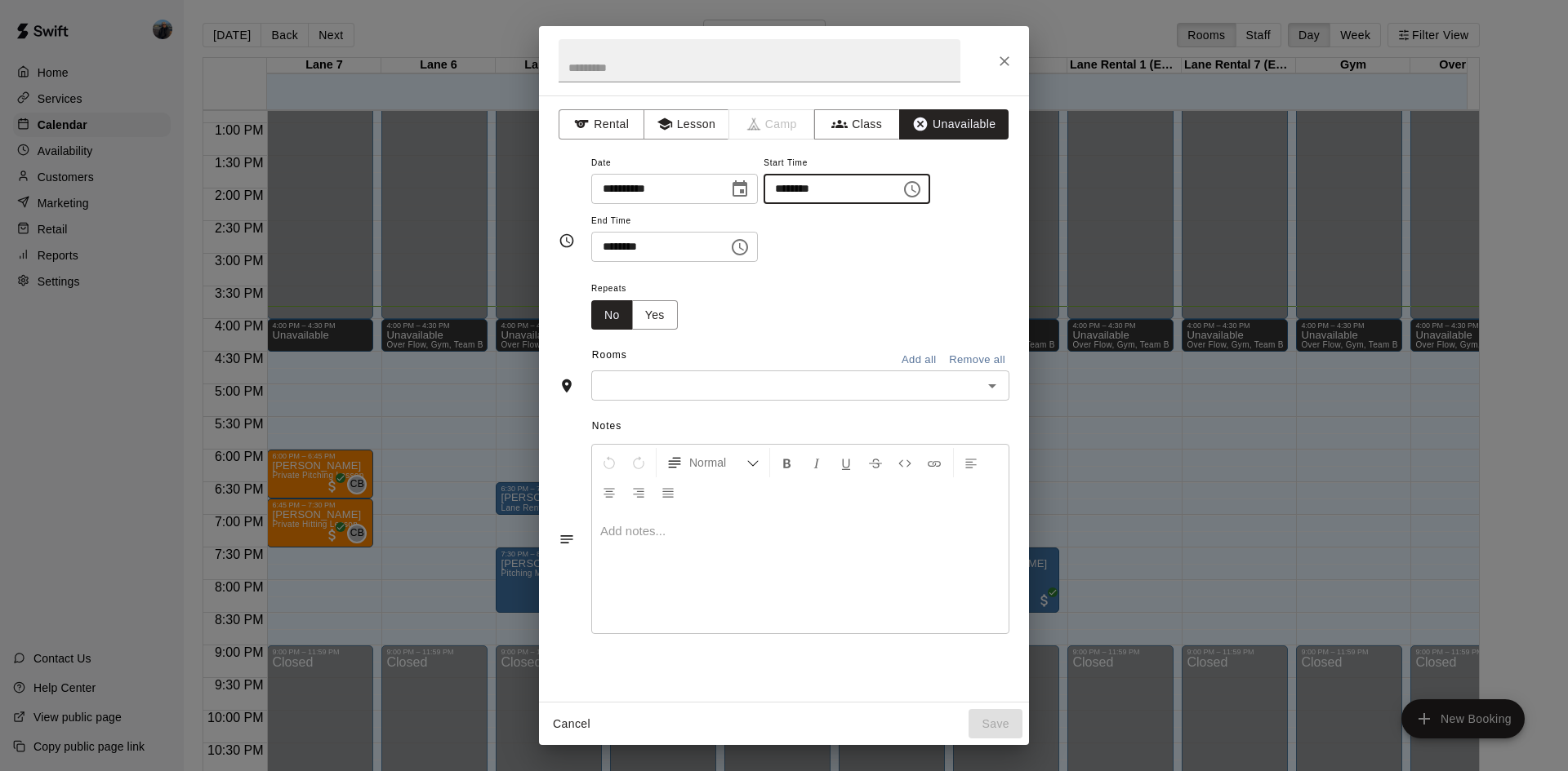
click at [811, 192] on input "********" at bounding box center [826, 189] width 126 height 30
type input "********"
click at [611, 243] on input "********" at bounding box center [654, 247] width 126 height 30
click at [993, 385] on icon "Open" at bounding box center [992, 386] width 8 height 4
type input "********"
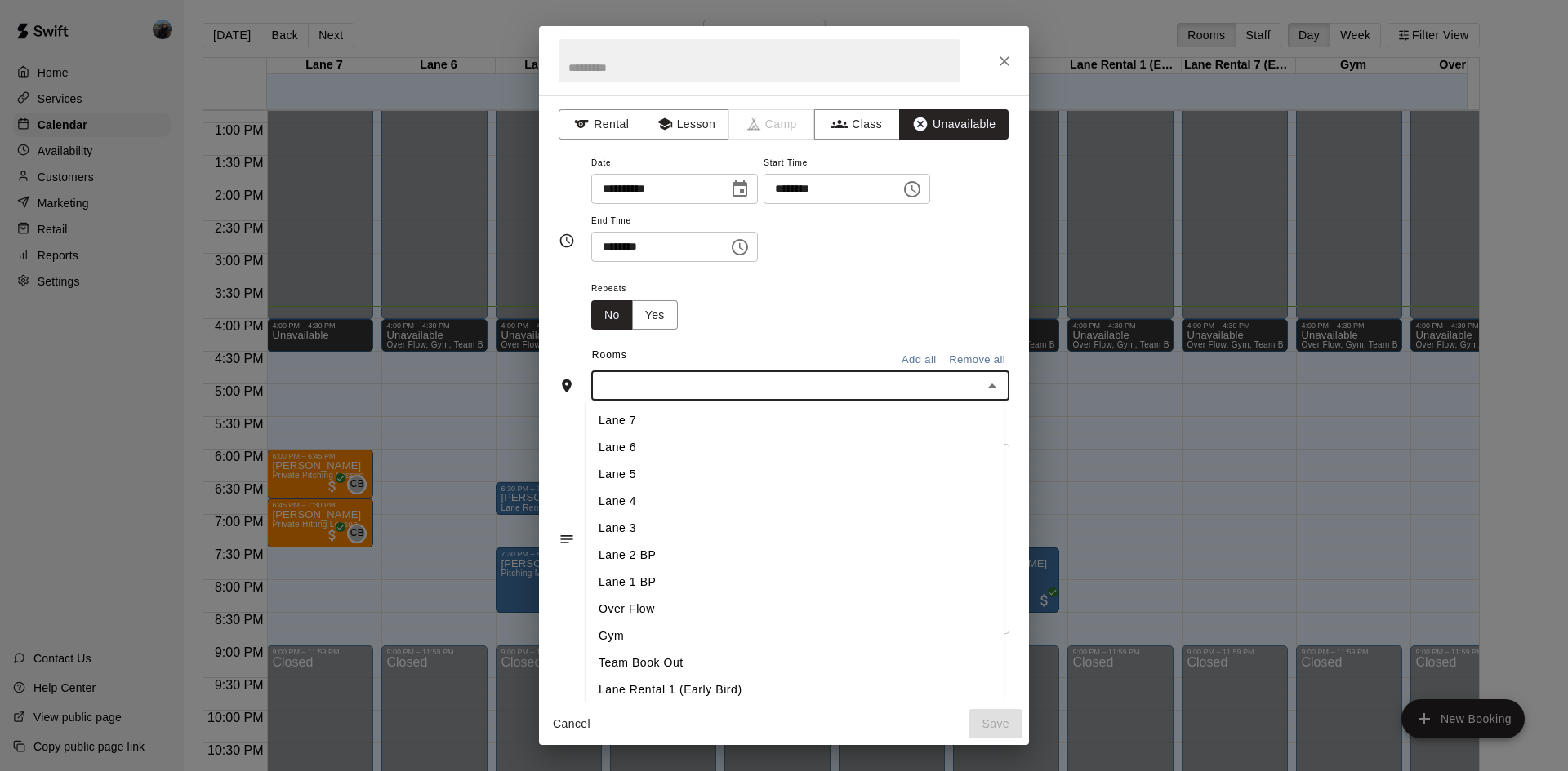
click at [695, 439] on li "Lane 6" at bounding box center [794, 448] width 418 height 27
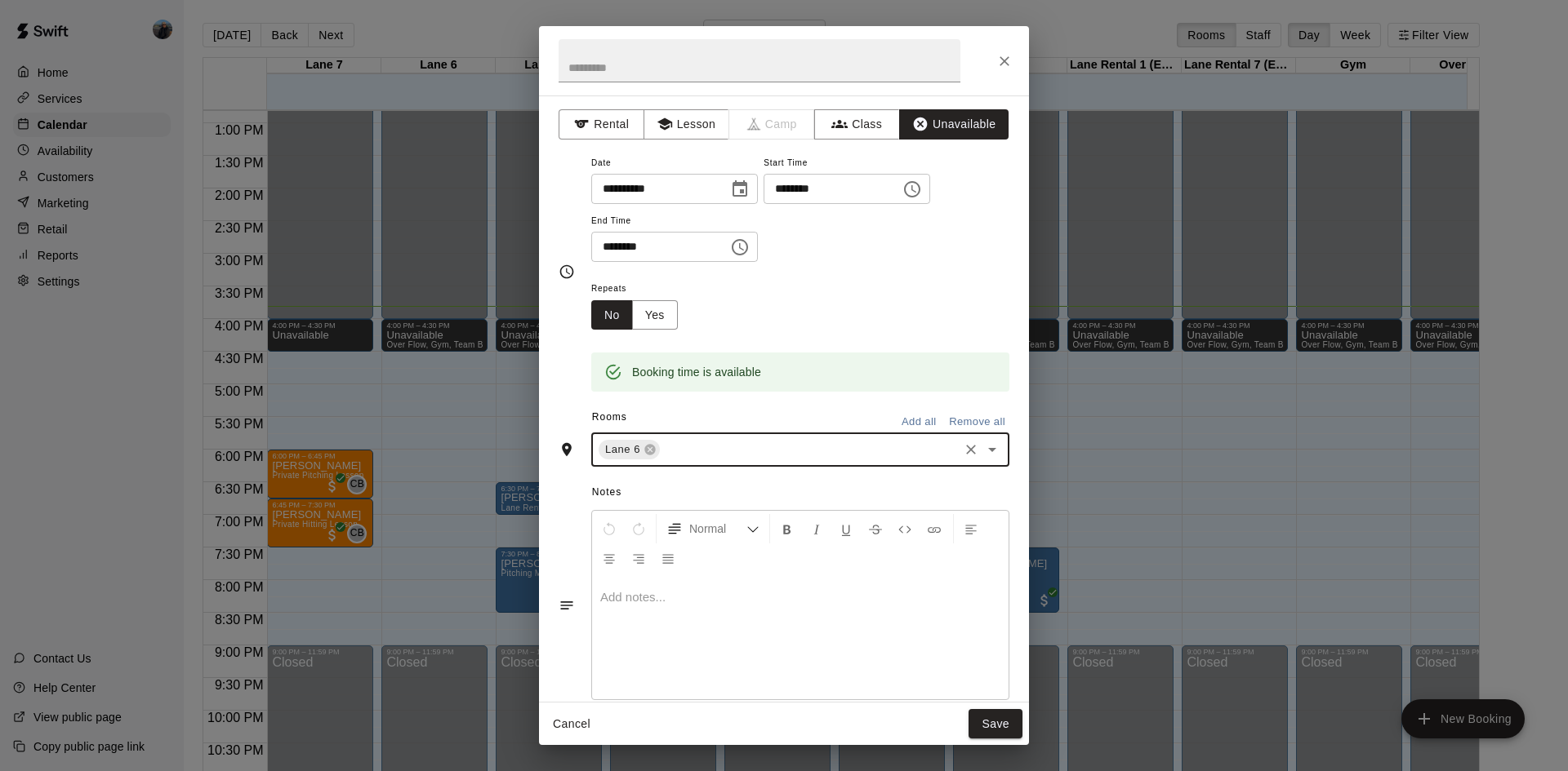
click at [983, 441] on icon "Open" at bounding box center [993, 450] width 20 height 20
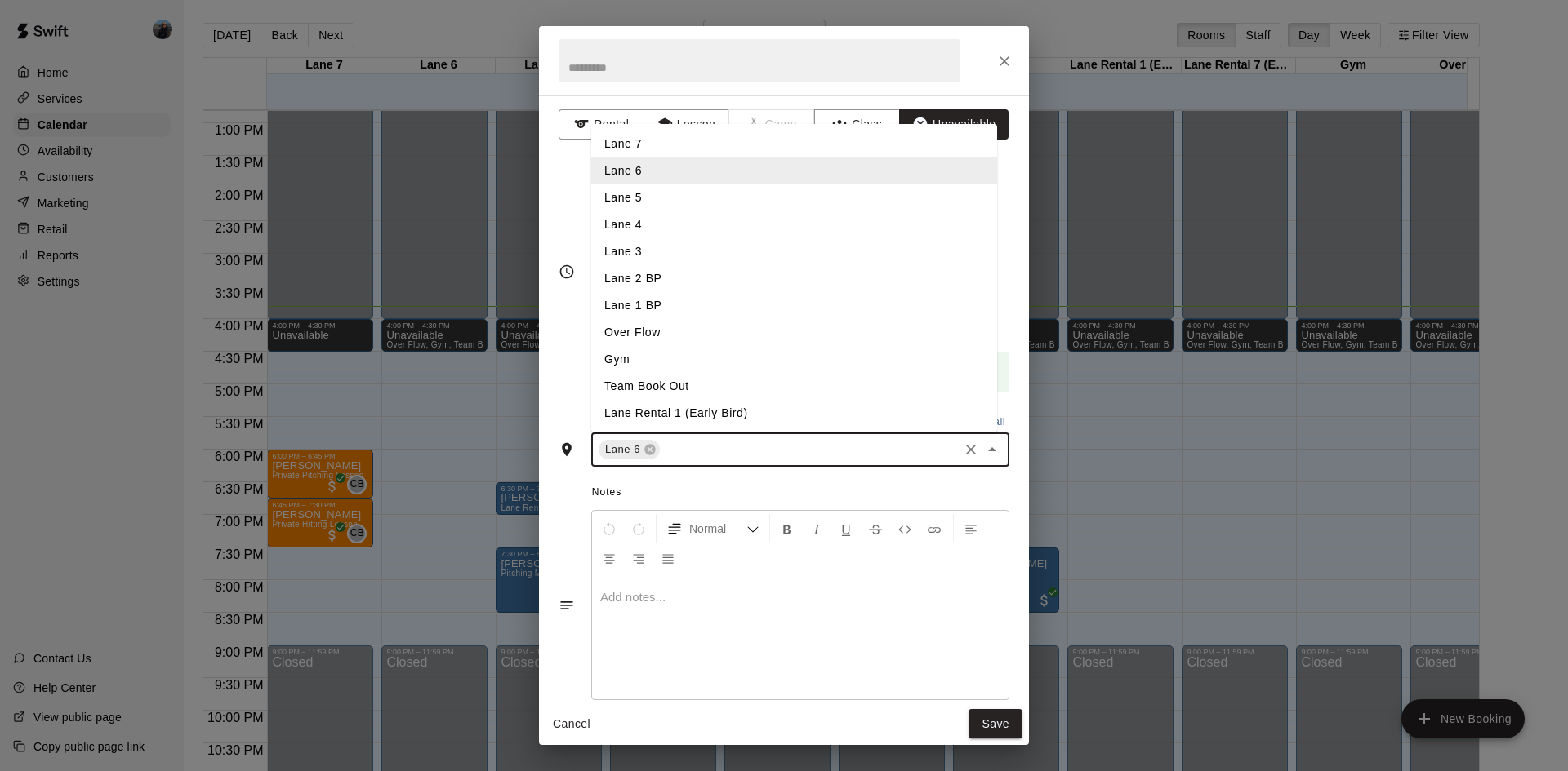
click at [632, 225] on li "Lane 4" at bounding box center [795, 225] width 406 height 27
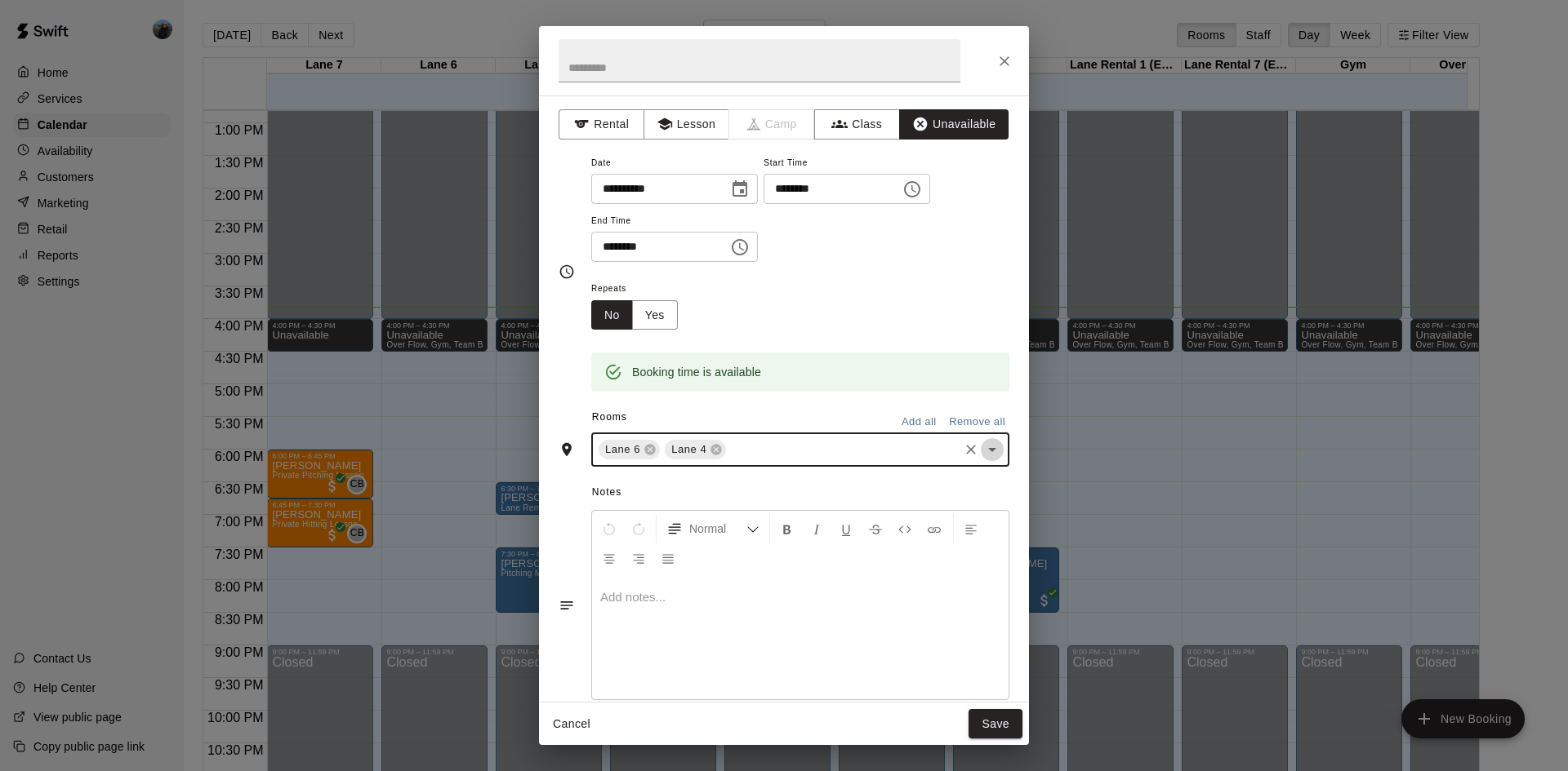
click at [985, 452] on icon "Open" at bounding box center [993, 450] width 20 height 20
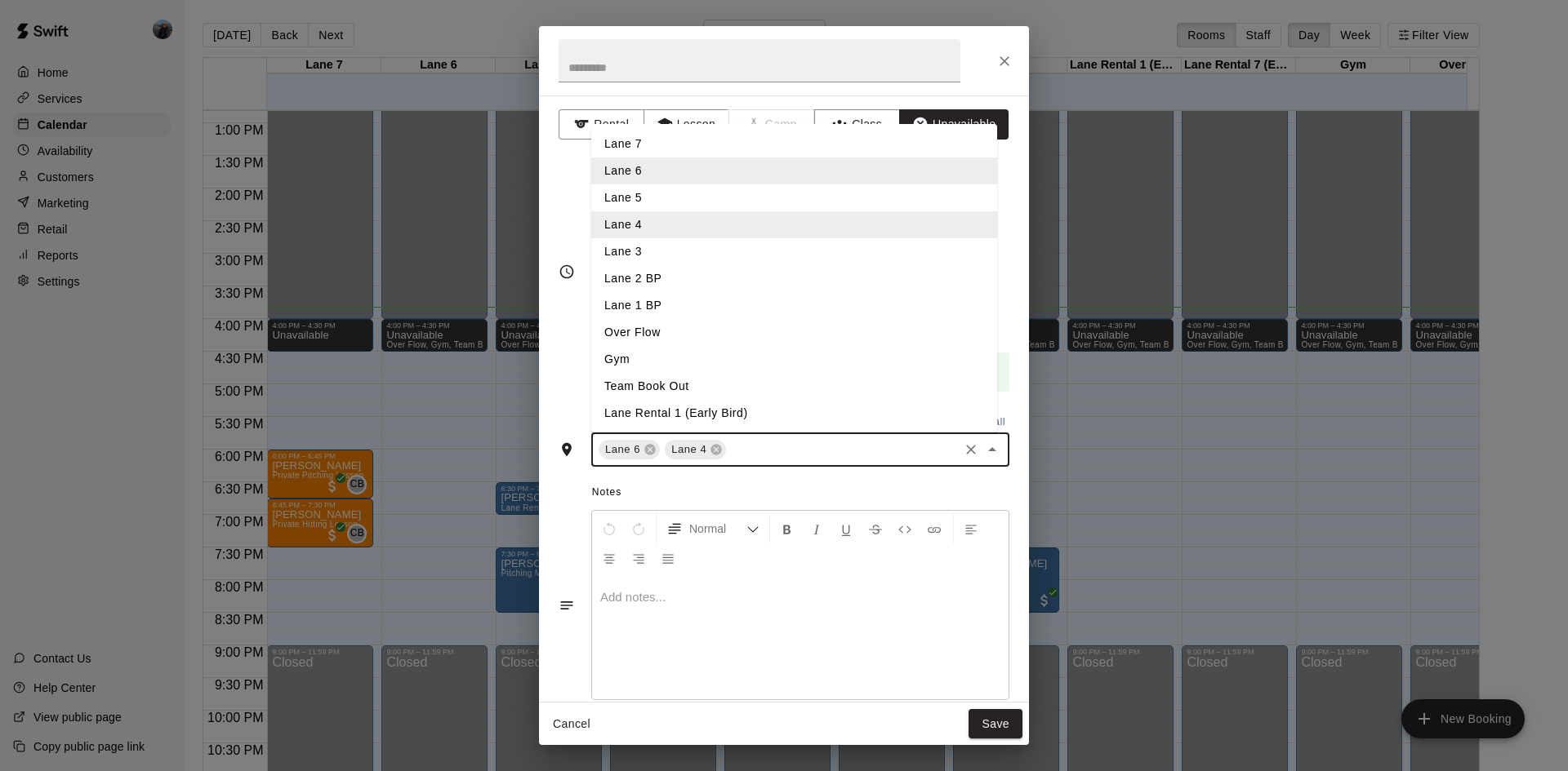
click at [634, 252] on li "Lane 3" at bounding box center [795, 252] width 406 height 27
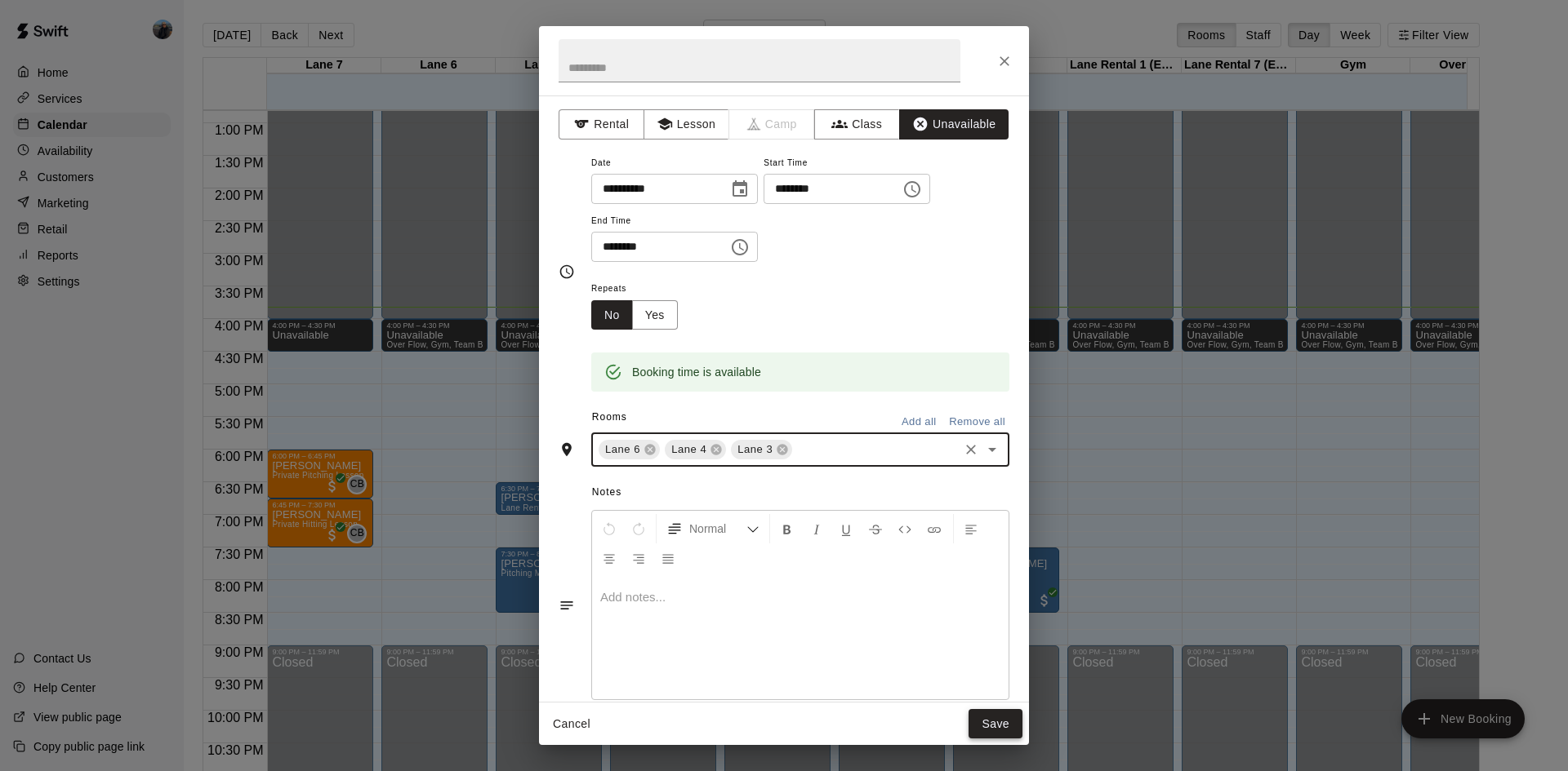
click at [1001, 733] on button "Save" at bounding box center [995, 724] width 54 height 30
